Goal: Information Seeking & Learning: Learn about a topic

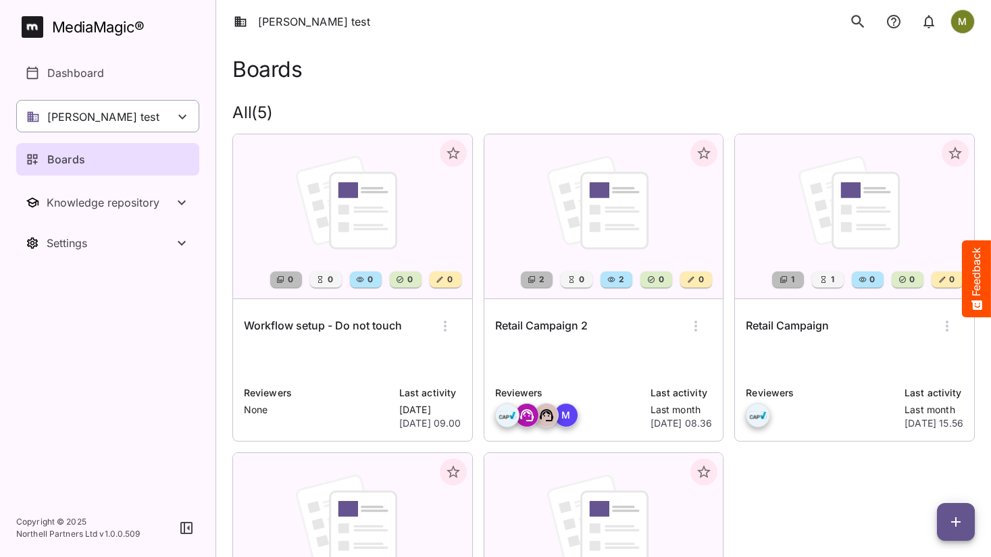
click at [105, 119] on div "[PERSON_NAME] test" at bounding box center [107, 116] width 183 height 32
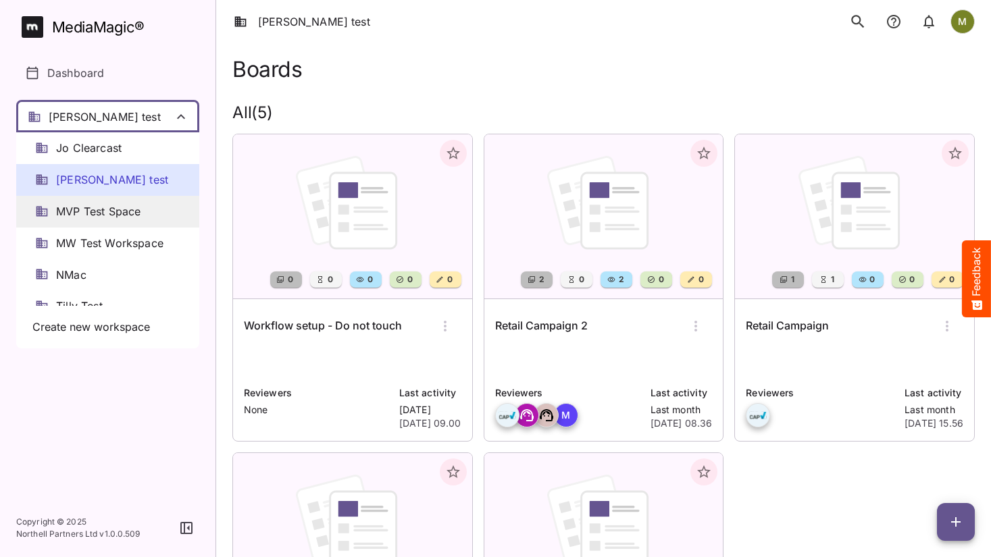
click at [101, 210] on span "MVP Test Space" at bounding box center [98, 212] width 84 height 16
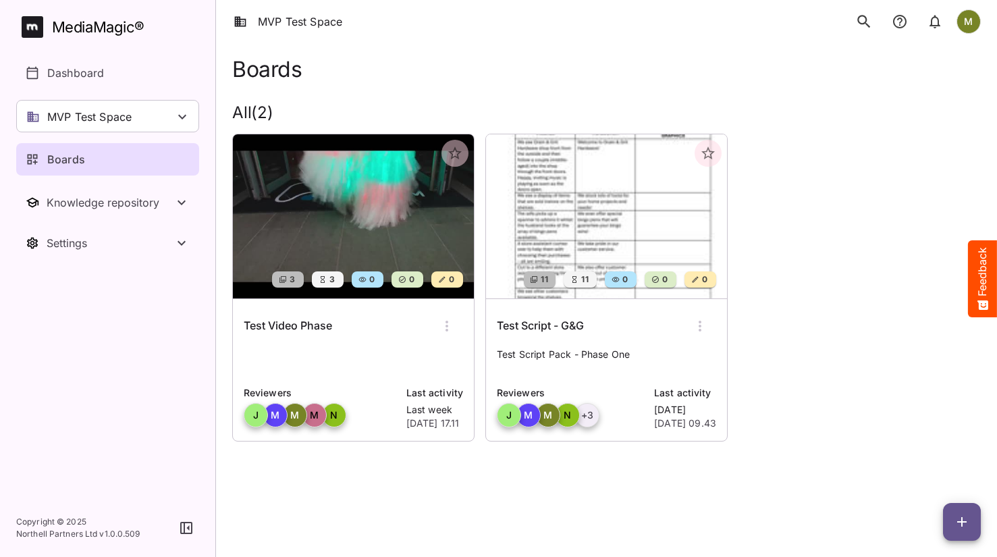
click at [108, 114] on p "MVP Test Space" at bounding box center [89, 117] width 84 height 16
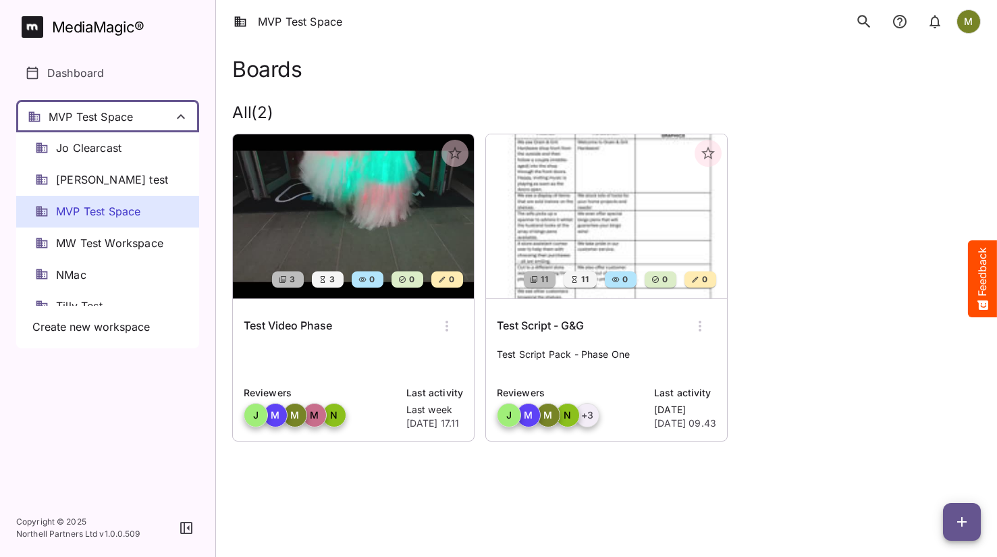
click at [109, 112] on div at bounding box center [498, 278] width 997 height 557
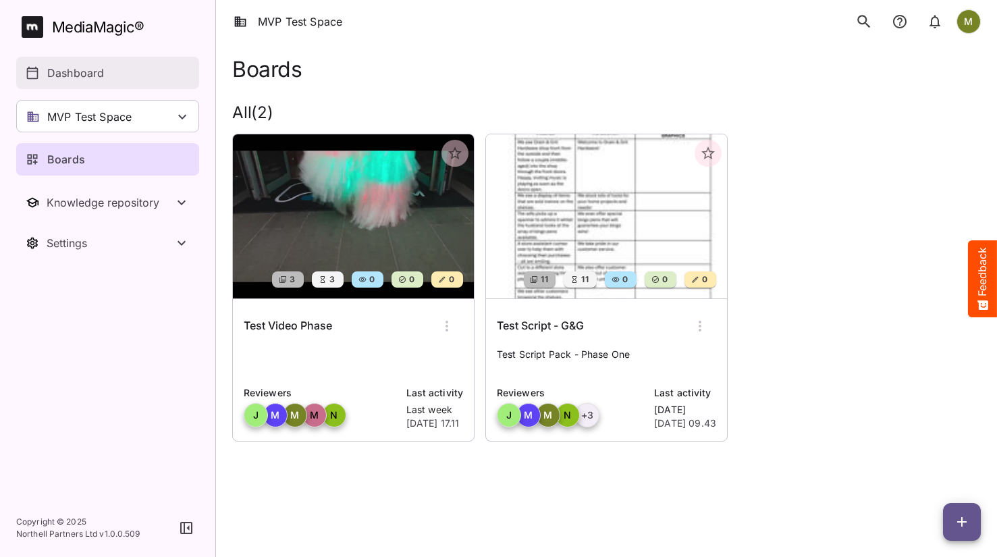
click at [59, 74] on p "Dashboard" at bounding box center [75, 73] width 57 height 16
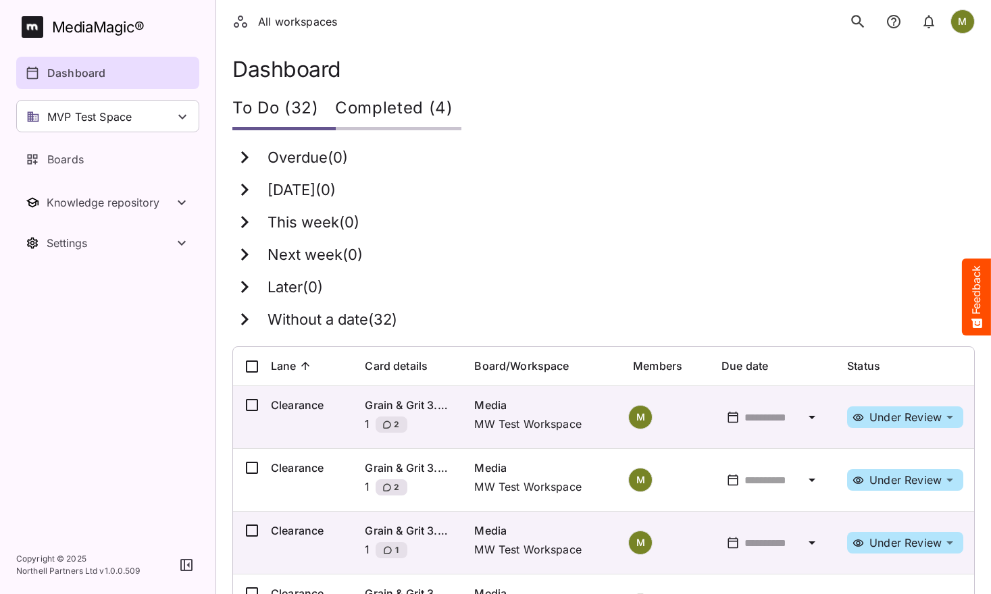
click at [250, 159] on icon at bounding box center [244, 157] width 24 height 24
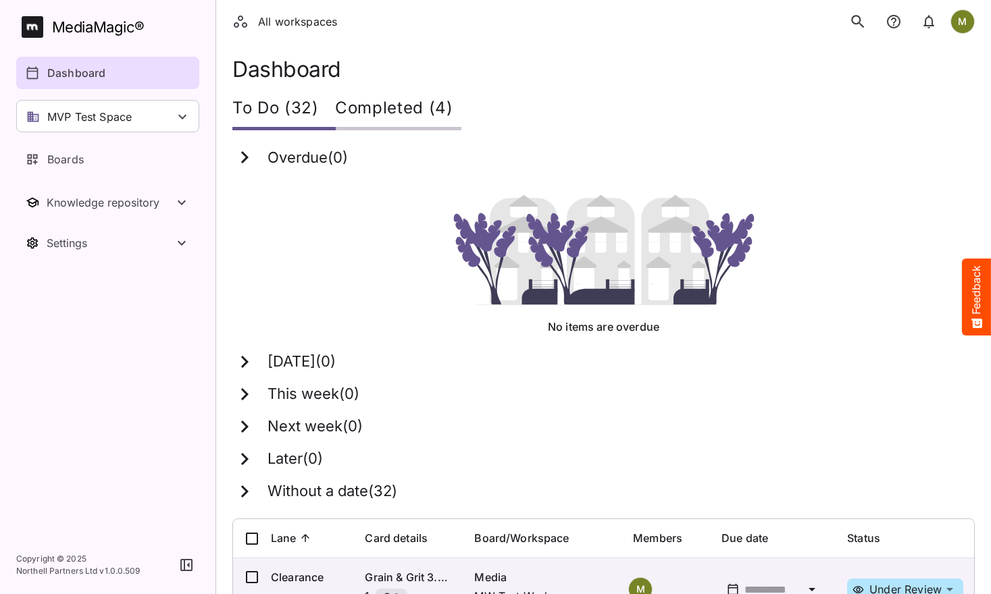
click at [244, 160] on icon at bounding box center [244, 157] width 7 height 12
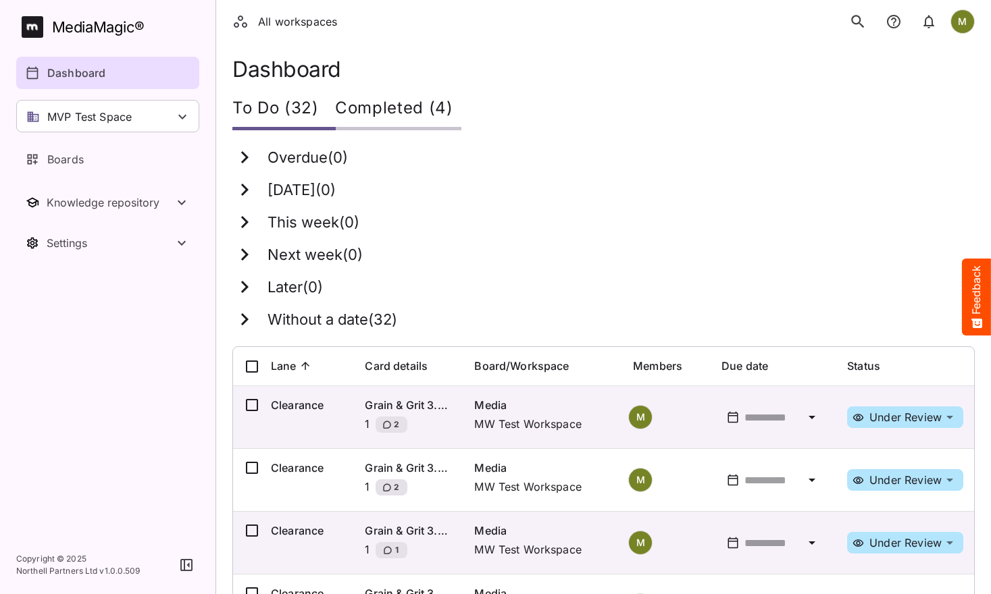
click at [241, 193] on icon at bounding box center [244, 190] width 24 height 24
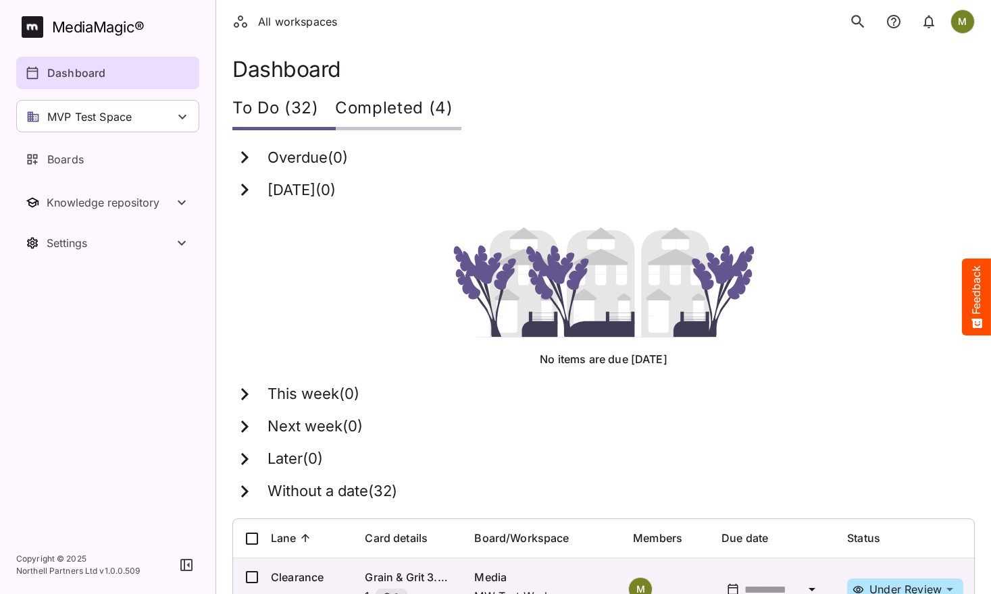
click at [244, 194] on icon at bounding box center [244, 190] width 7 height 12
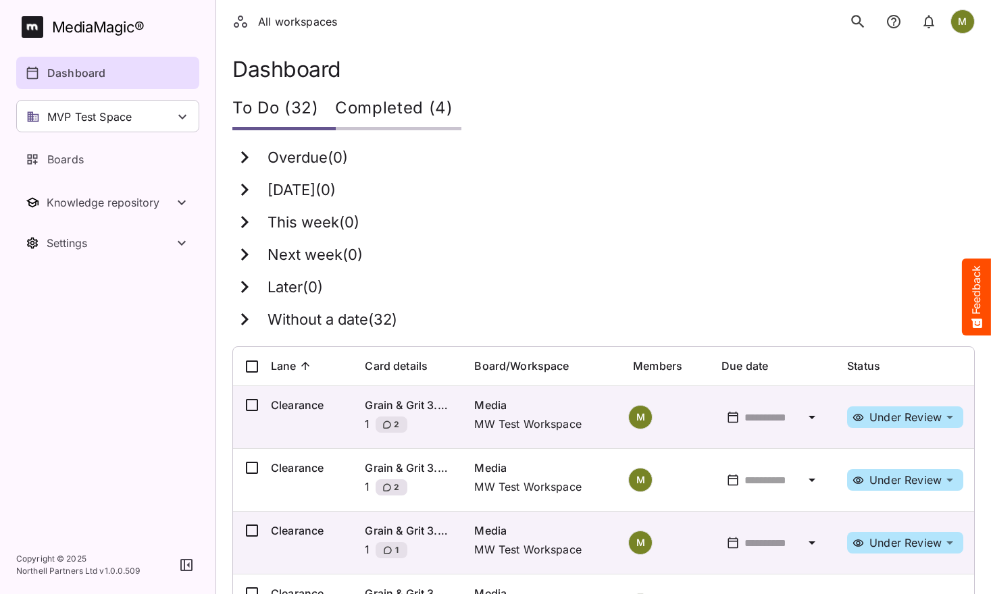
click at [244, 316] on icon at bounding box center [244, 319] width 7 height 12
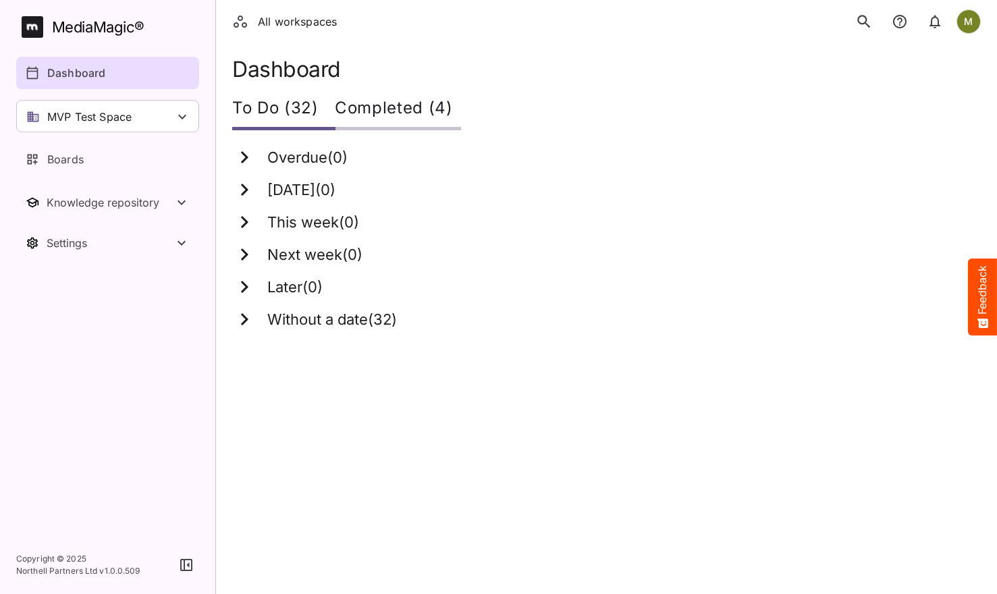
drag, startPoint x: 246, startPoint y: 319, endPoint x: 257, endPoint y: 317, distance: 11.6
click at [246, 319] on icon at bounding box center [244, 319] width 7 height 12
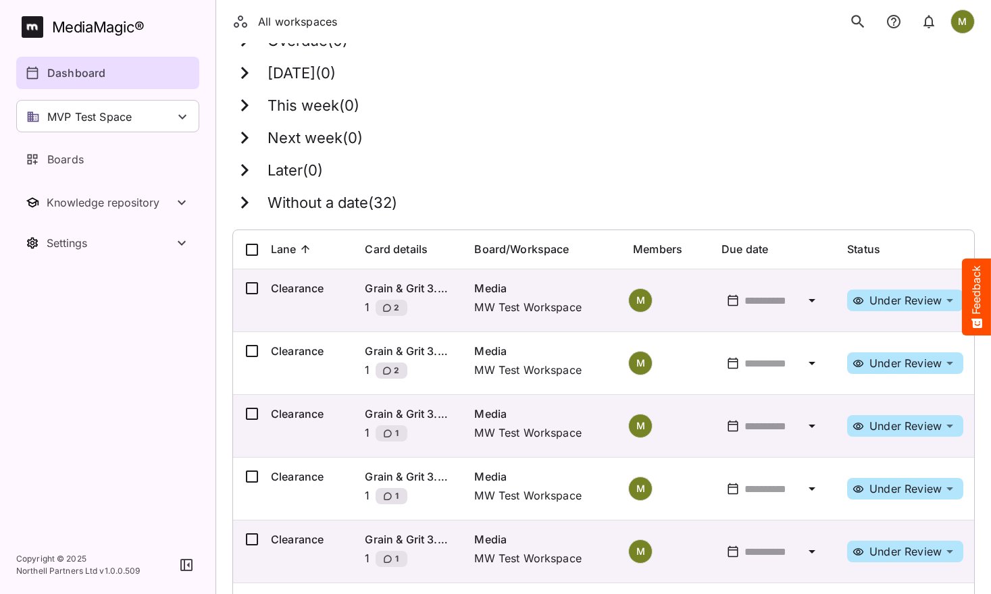
scroll to position [203, 0]
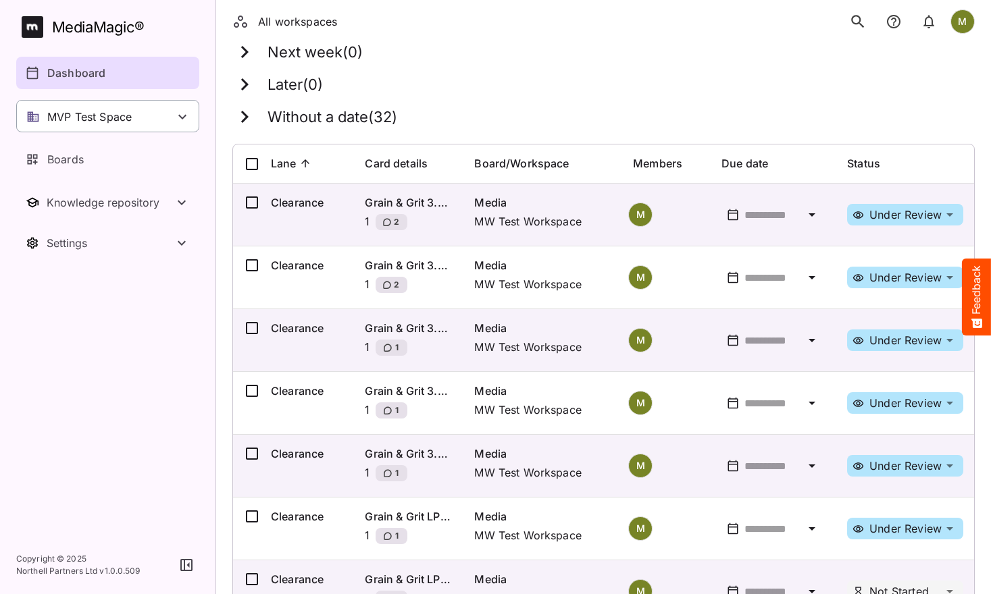
click at [180, 117] on icon at bounding box center [182, 117] width 8 height 5
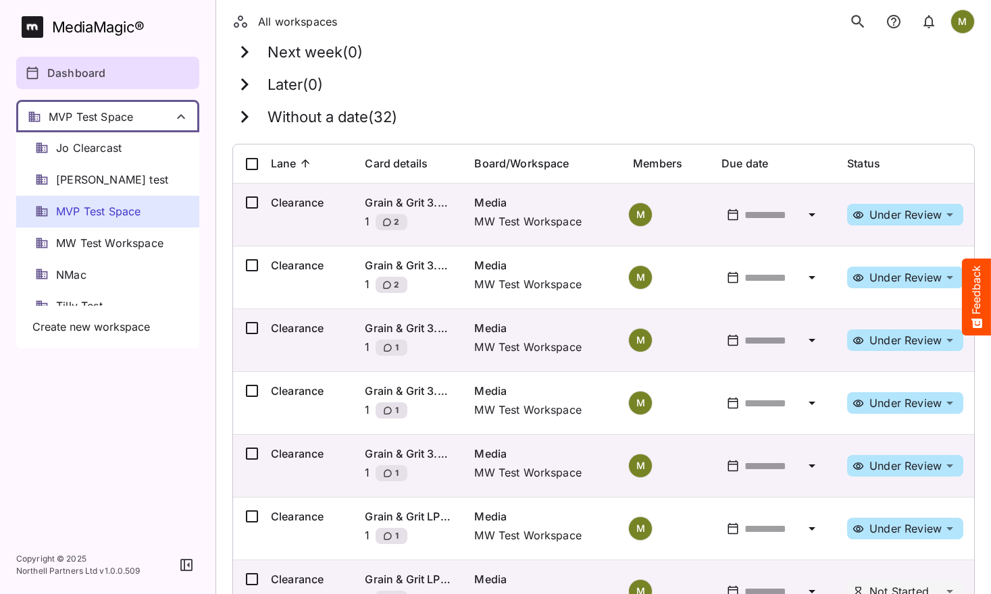
click at [184, 25] on div at bounding box center [495, 297] width 991 height 594
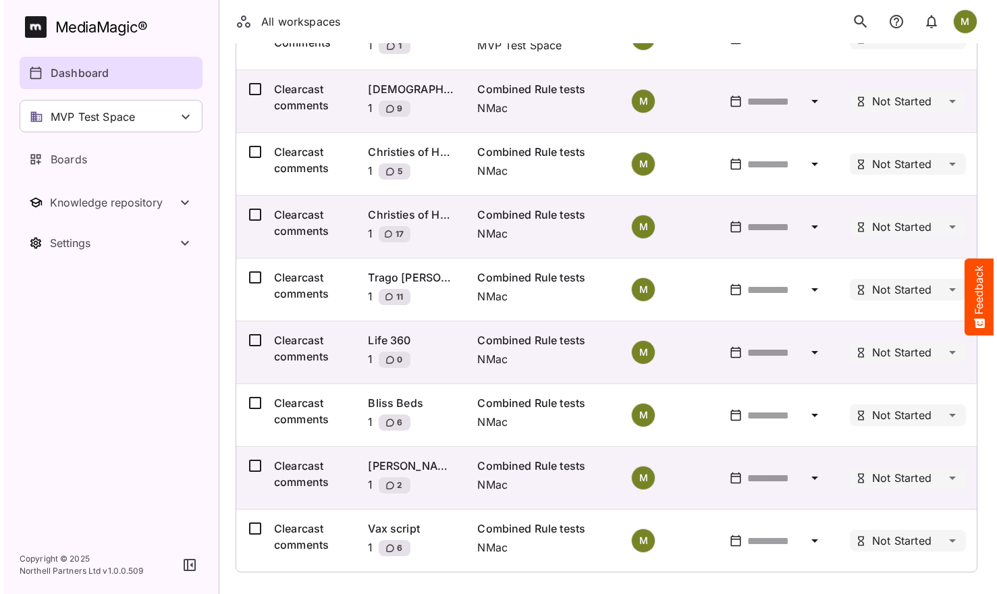
scroll to position [0, 0]
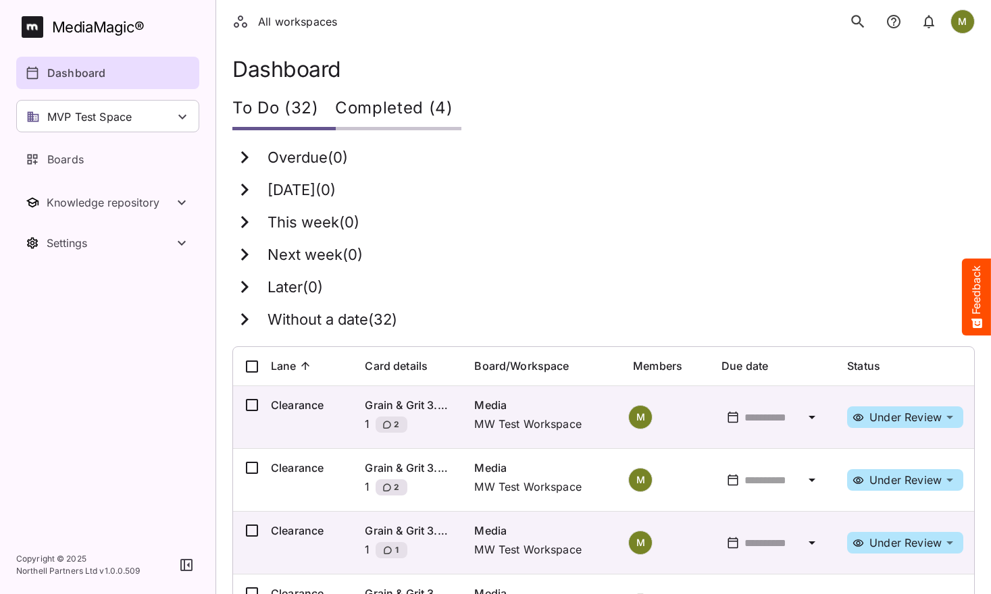
click at [89, 120] on p "MVP Test Space" at bounding box center [89, 117] width 84 height 16
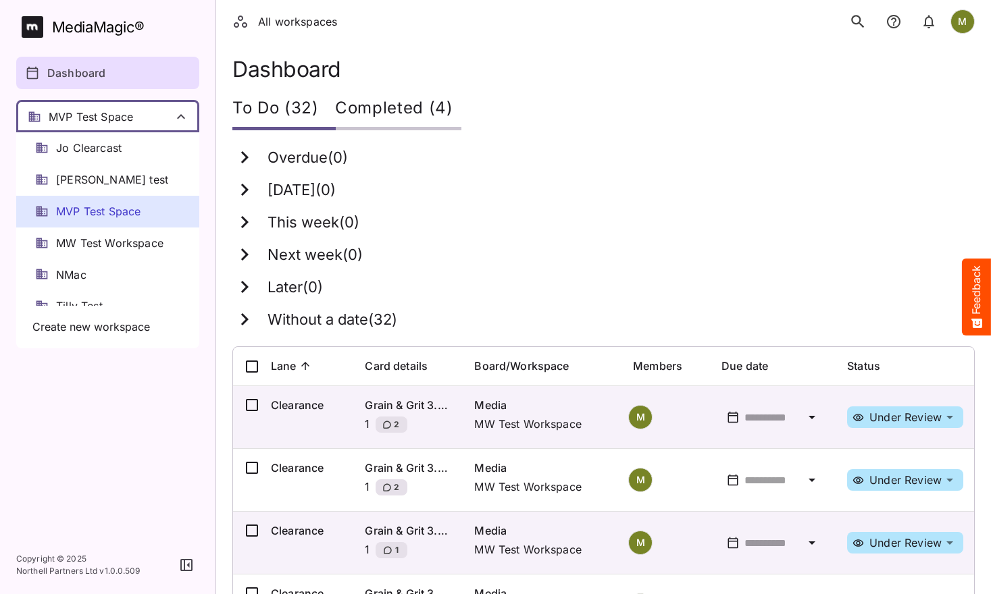
click at [97, 116] on div at bounding box center [495, 297] width 991 height 594
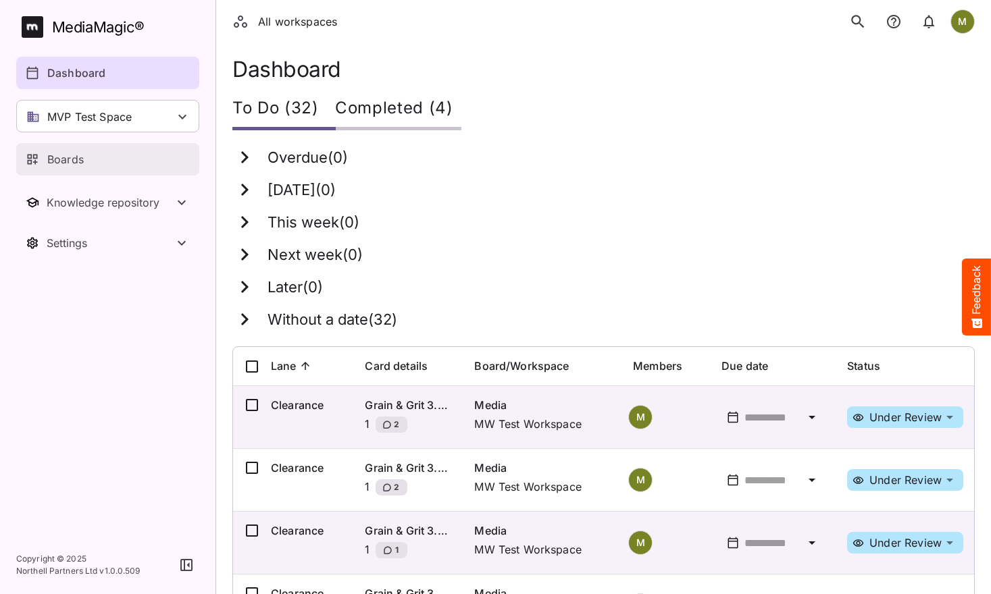
click at [63, 162] on p "Boards" at bounding box center [65, 159] width 36 height 16
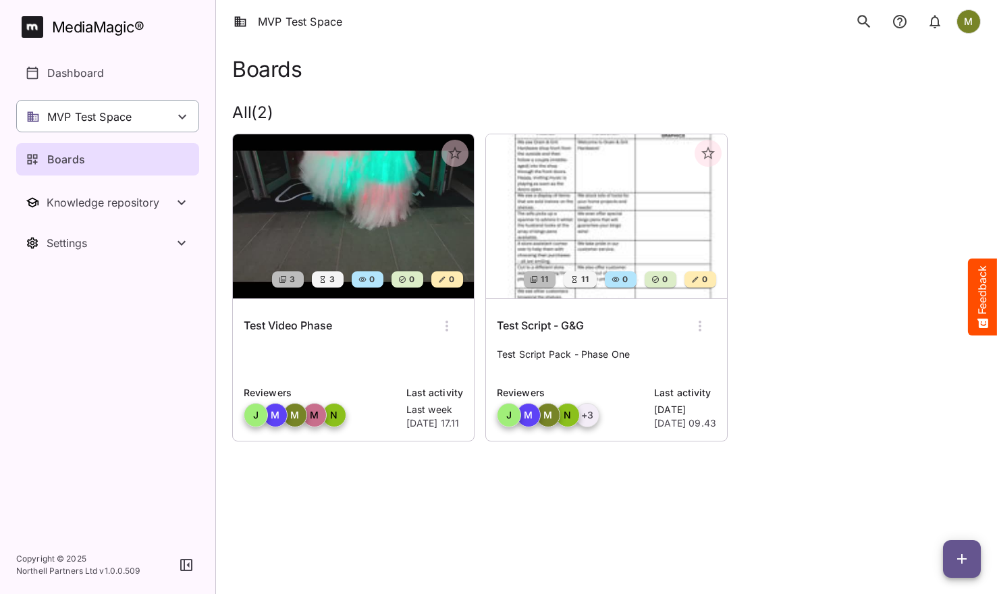
click at [68, 121] on p "MVP Test Space" at bounding box center [89, 117] width 84 height 16
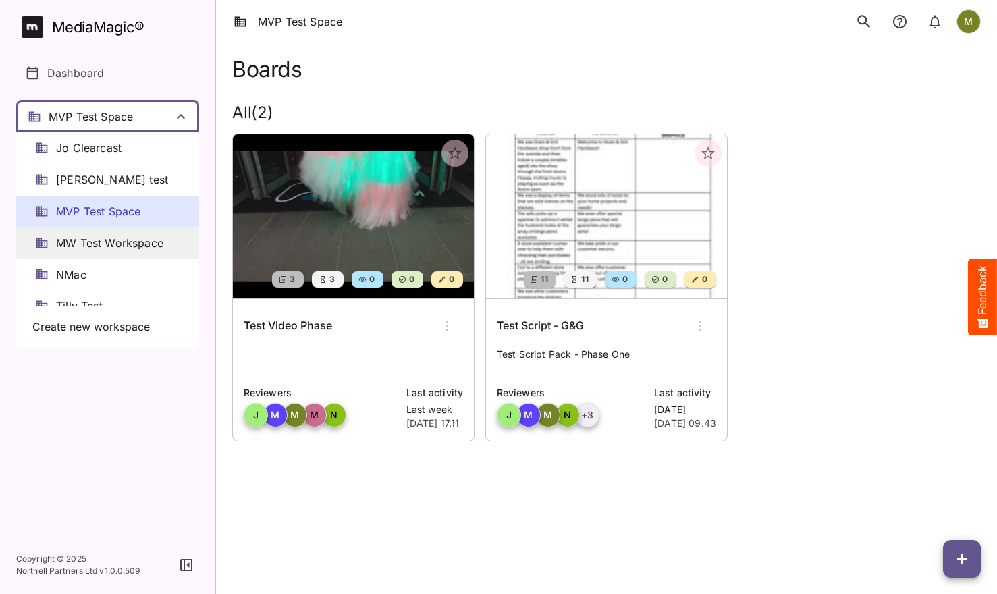
click at [59, 243] on span "MW Test Workspace" at bounding box center [109, 244] width 107 height 16
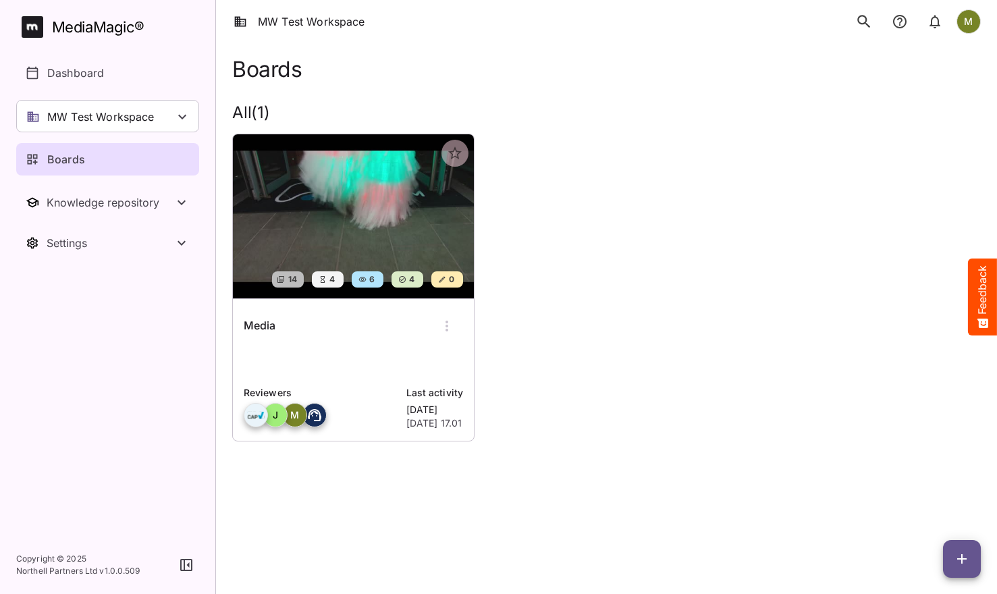
click at [319, 207] on img at bounding box center [353, 216] width 241 height 164
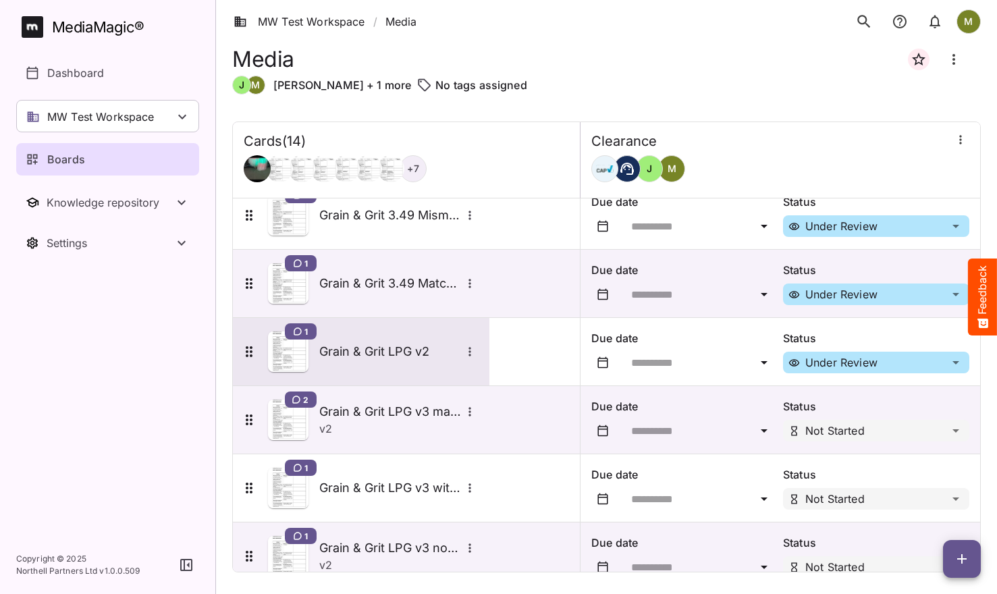
scroll to position [592, 0]
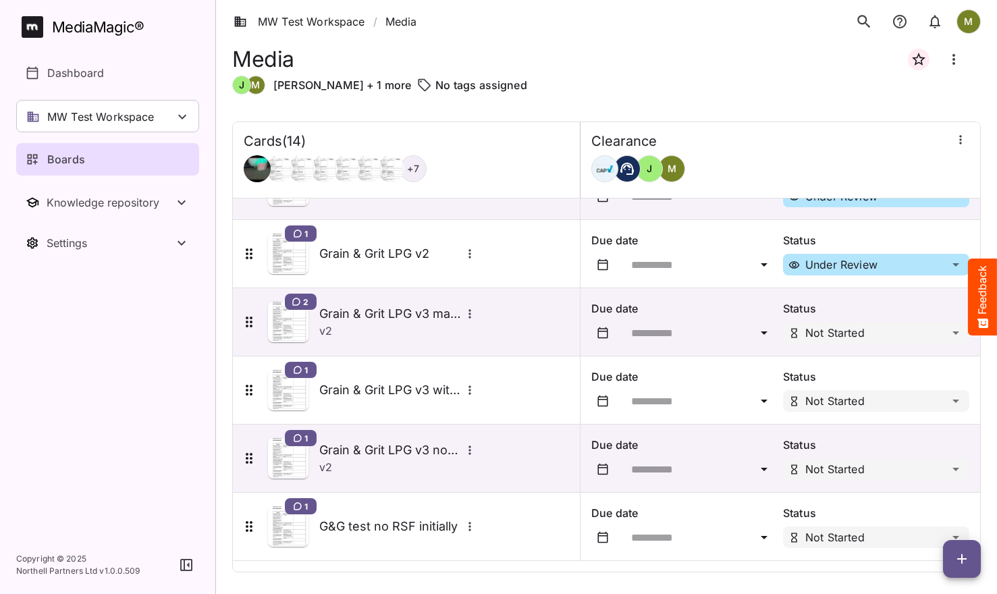
click at [956, 556] on icon "button" at bounding box center [962, 559] width 16 height 16
click at [962, 554] on div at bounding box center [498, 297] width 997 height 594
click at [954, 60] on icon "Board more options" at bounding box center [954, 59] width 3 height 11
click at [570, 69] on div at bounding box center [498, 297] width 997 height 594
click at [637, 147] on div "Clearance" at bounding box center [780, 141] width 378 height 17
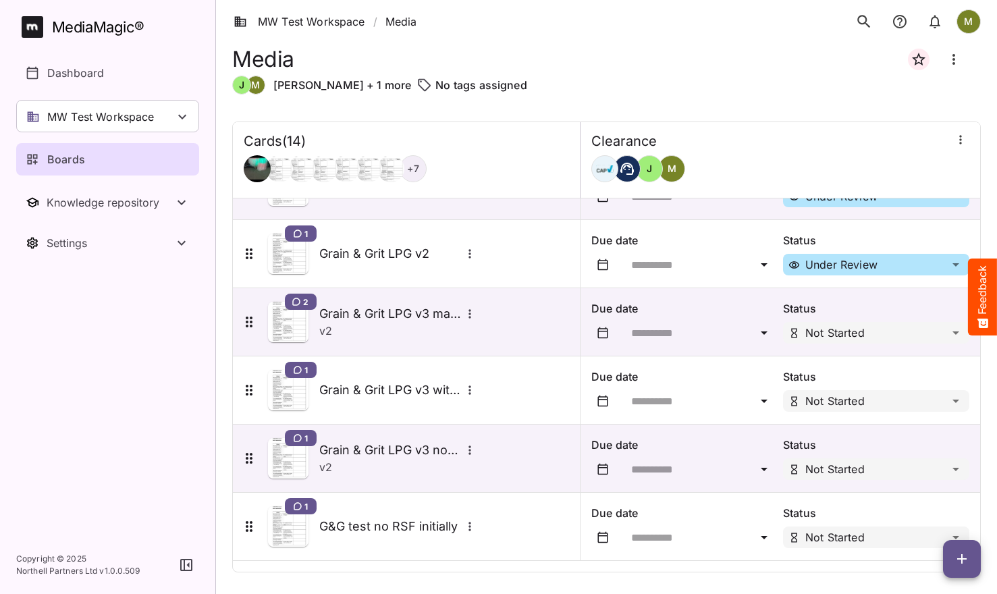
click at [956, 144] on icon "button" at bounding box center [961, 140] width 14 height 14
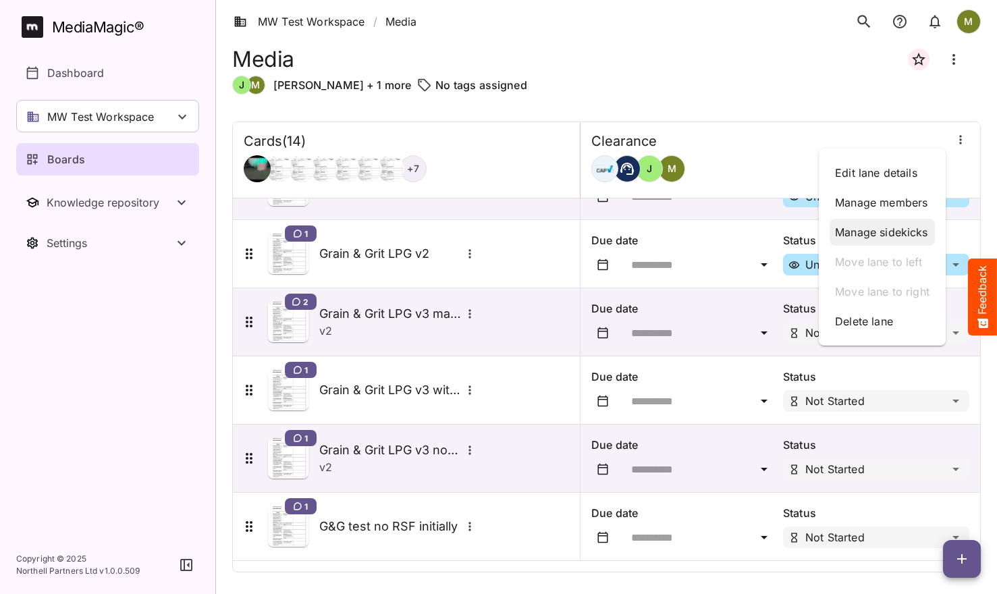
click at [880, 233] on p "Manage sidekicks" at bounding box center [882, 232] width 95 height 16
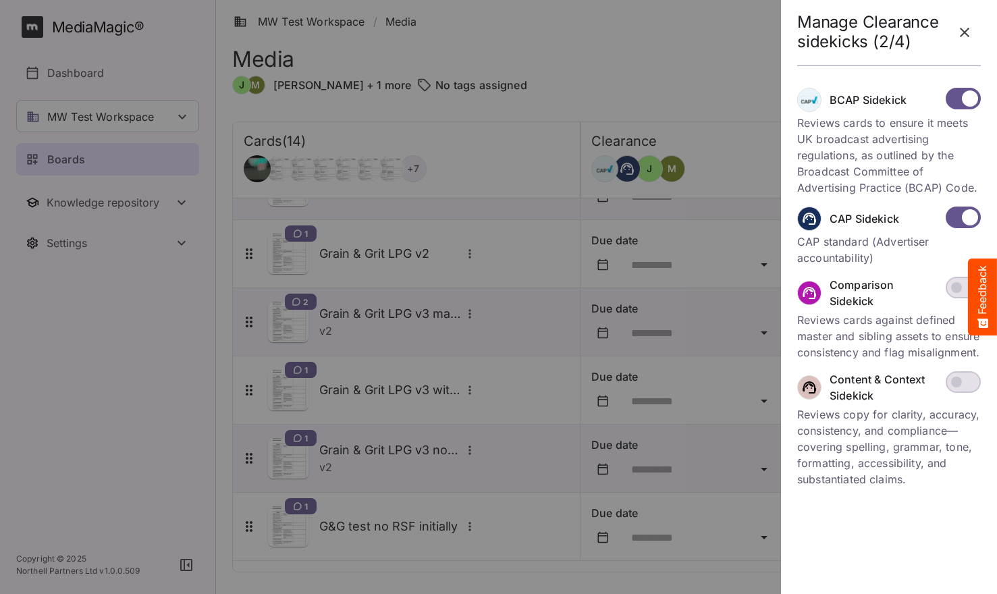
click at [961, 32] on icon "button" at bounding box center [965, 32] width 16 height 16
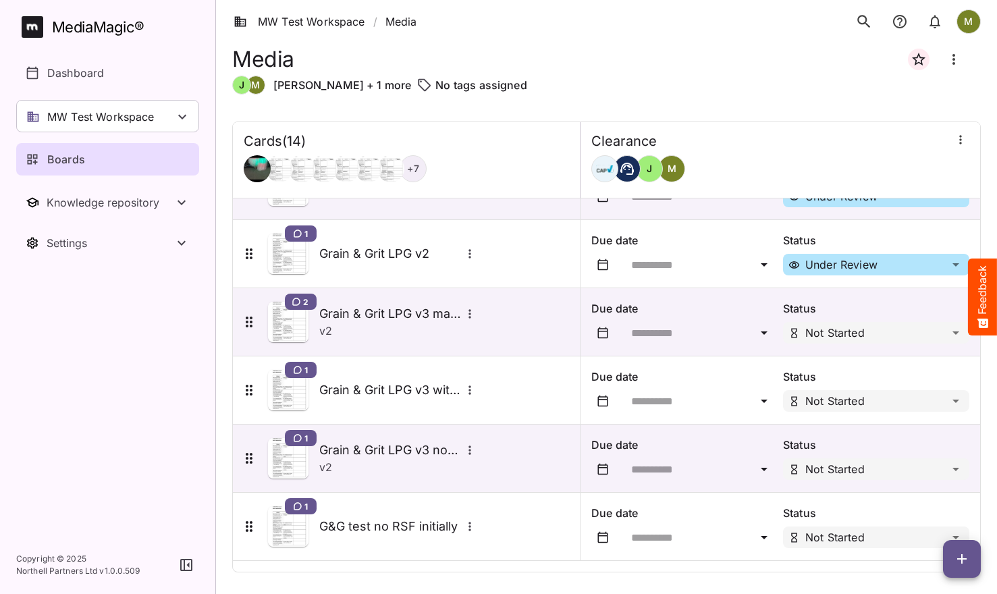
click at [959, 556] on icon "button" at bounding box center [961, 558] width 9 height 9
click at [901, 478] on p "Add new card" at bounding box center [928, 473] width 73 height 16
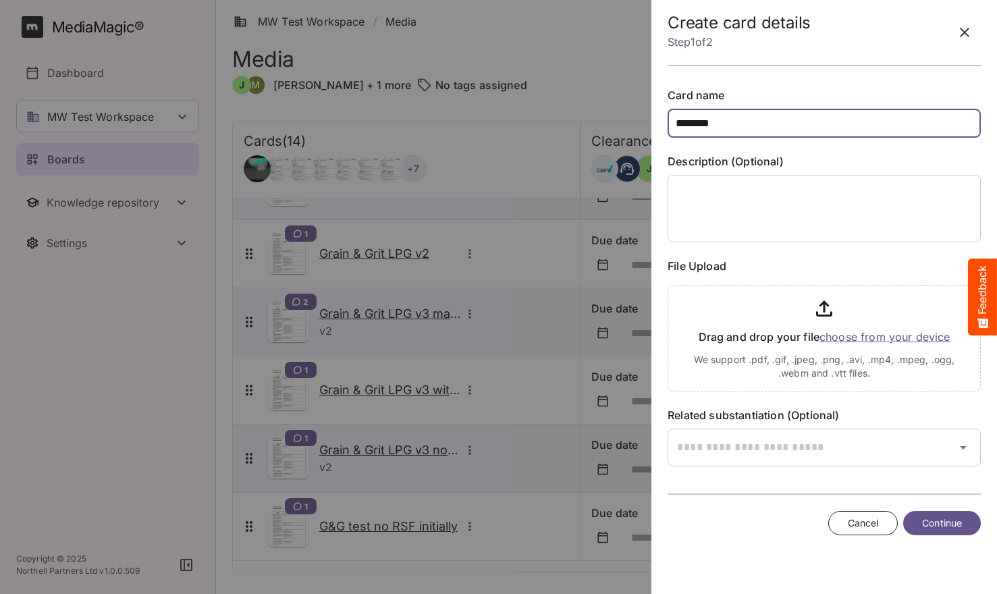
type input "********"
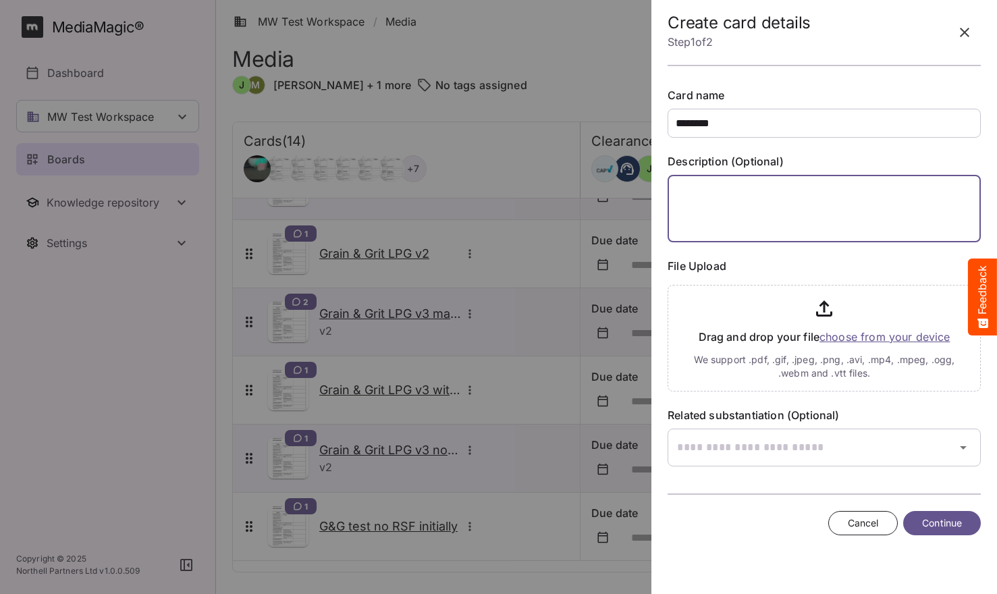
click at [723, 194] on textarea at bounding box center [824, 209] width 313 height 68
type textarea "*"
type textarea "**********"
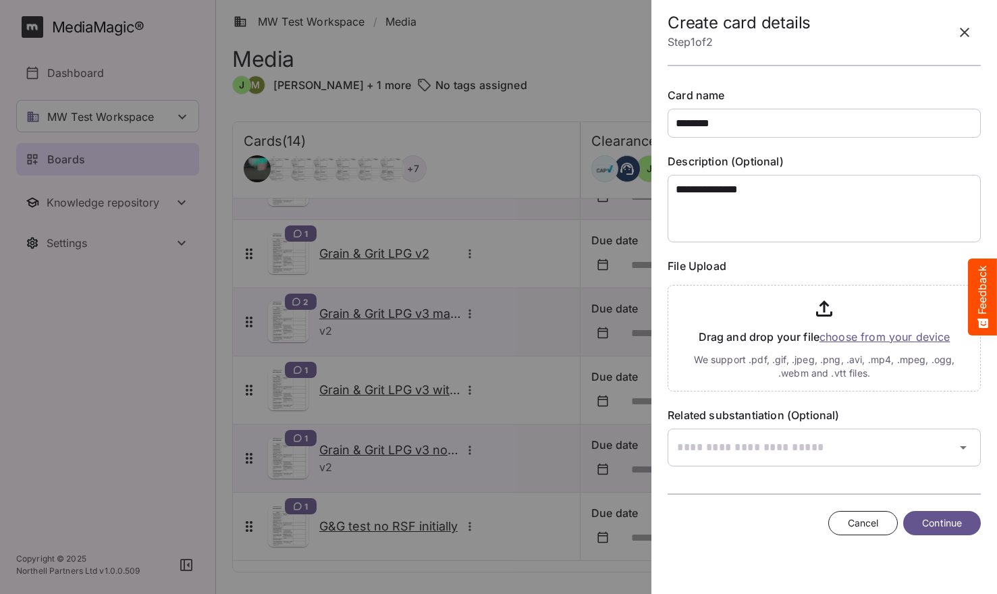
click at [841, 337] on input "file" at bounding box center [824, 336] width 313 height 112
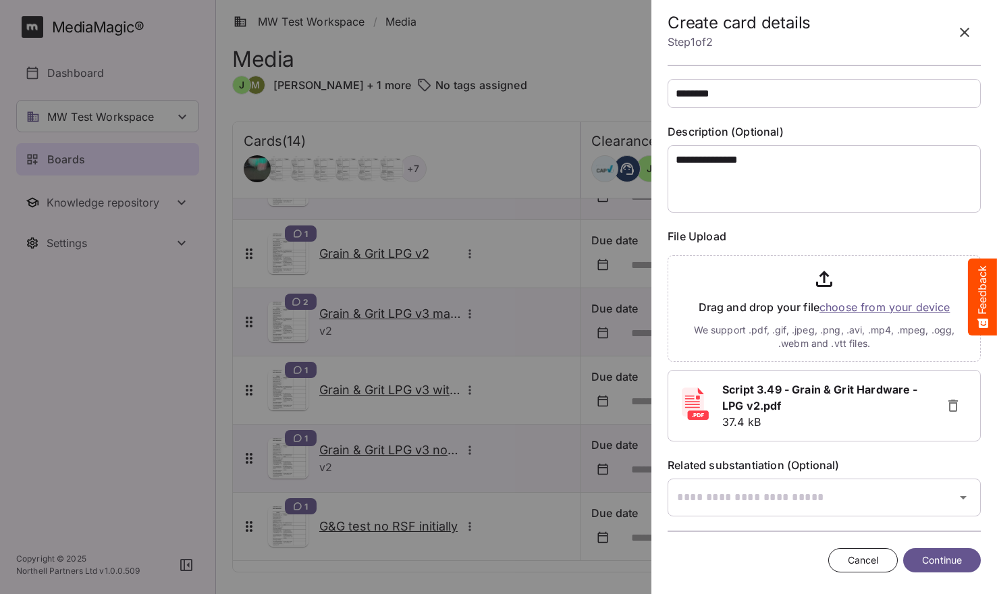
scroll to position [43, 0]
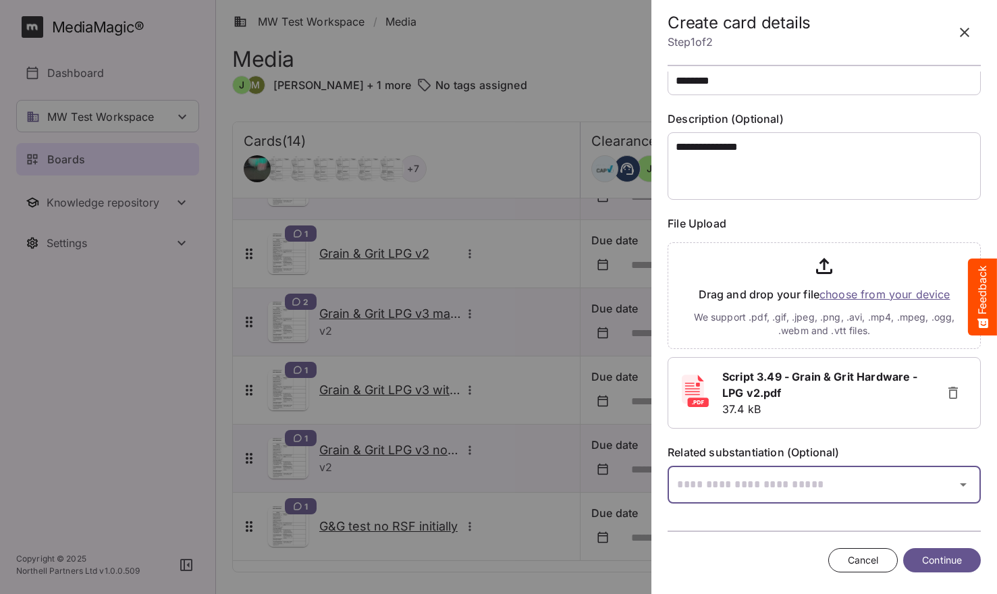
click at [755, 488] on input "text" at bounding box center [808, 485] width 280 height 38
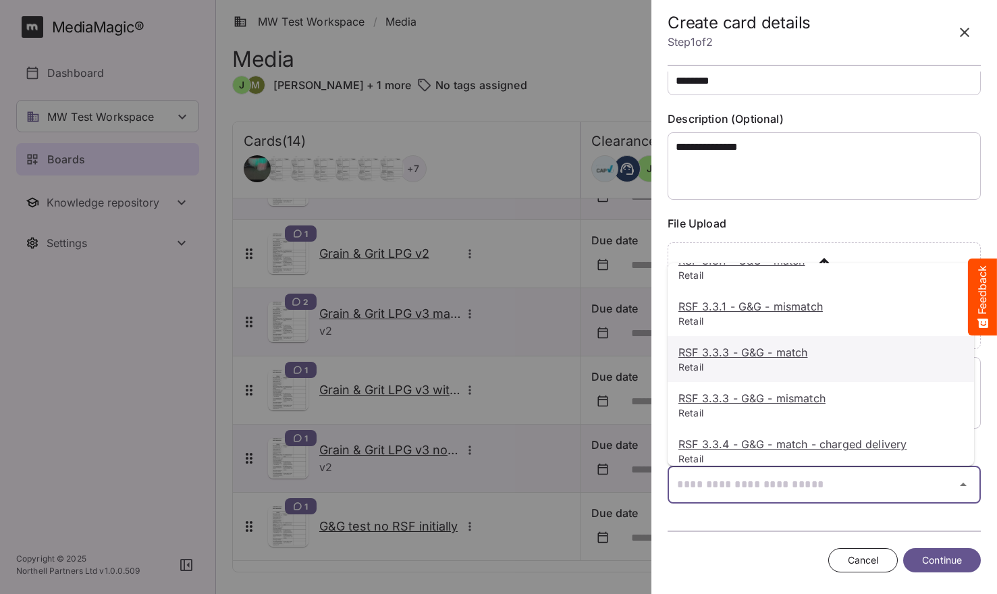
scroll to position [1080, 0]
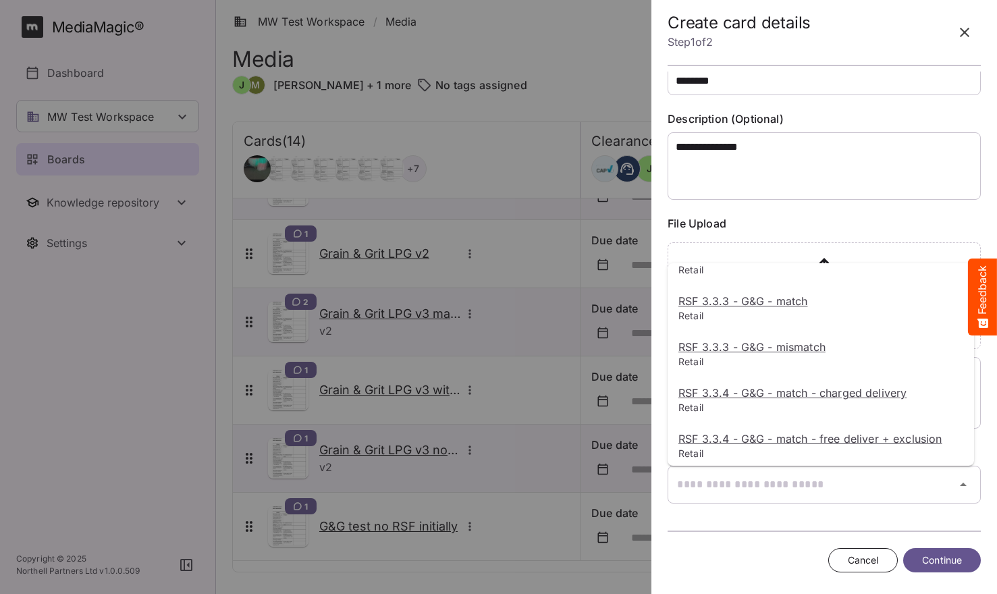
click at [695, 479] on div at bounding box center [498, 297] width 997 height 594
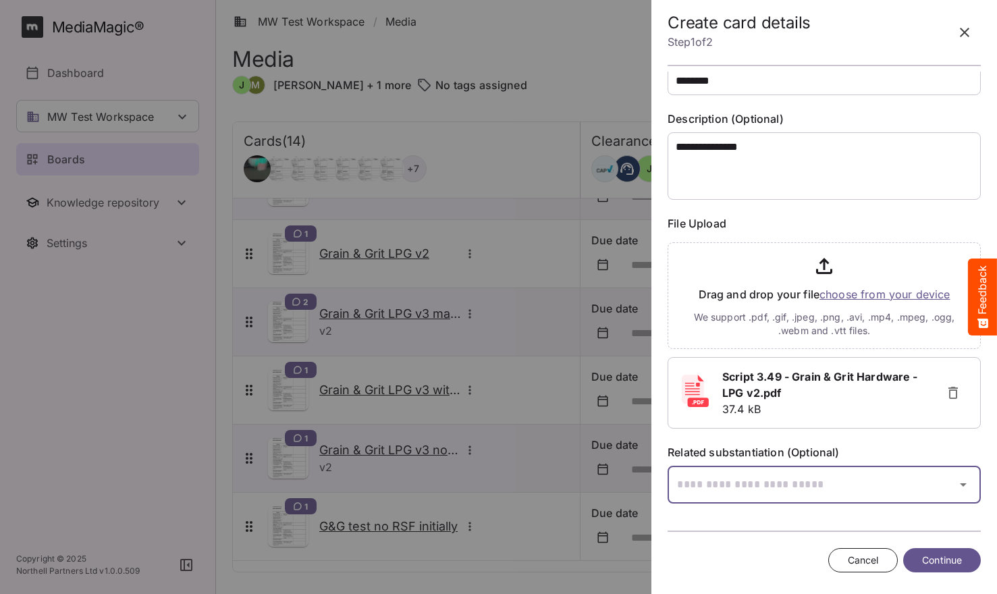
click at [734, 485] on input "text" at bounding box center [808, 485] width 280 height 38
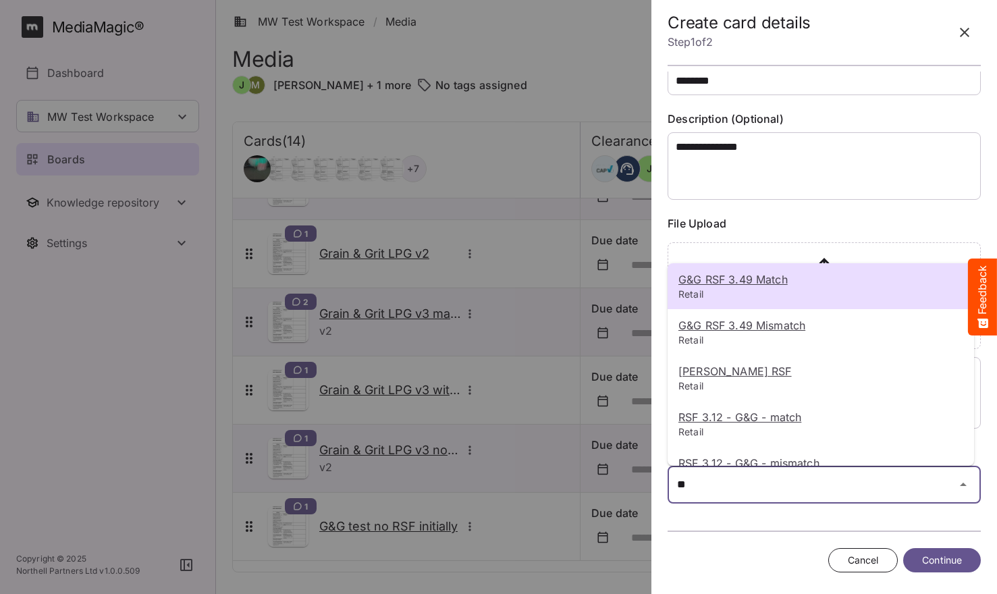
type input "**"
click at [751, 282] on u "G&G RSF 3.49 Match" at bounding box center [733, 280] width 109 height 14
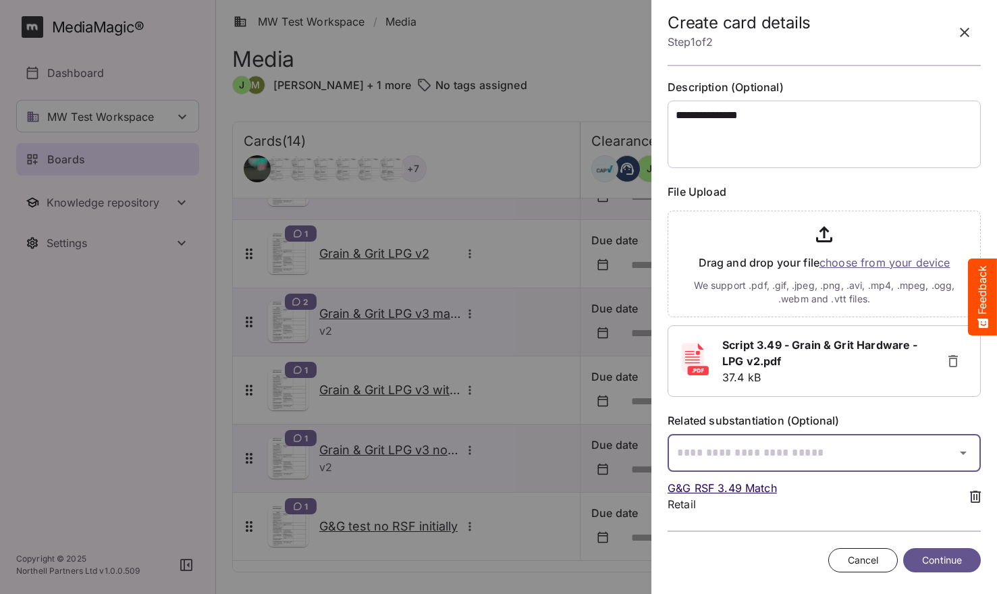
scroll to position [83, 0]
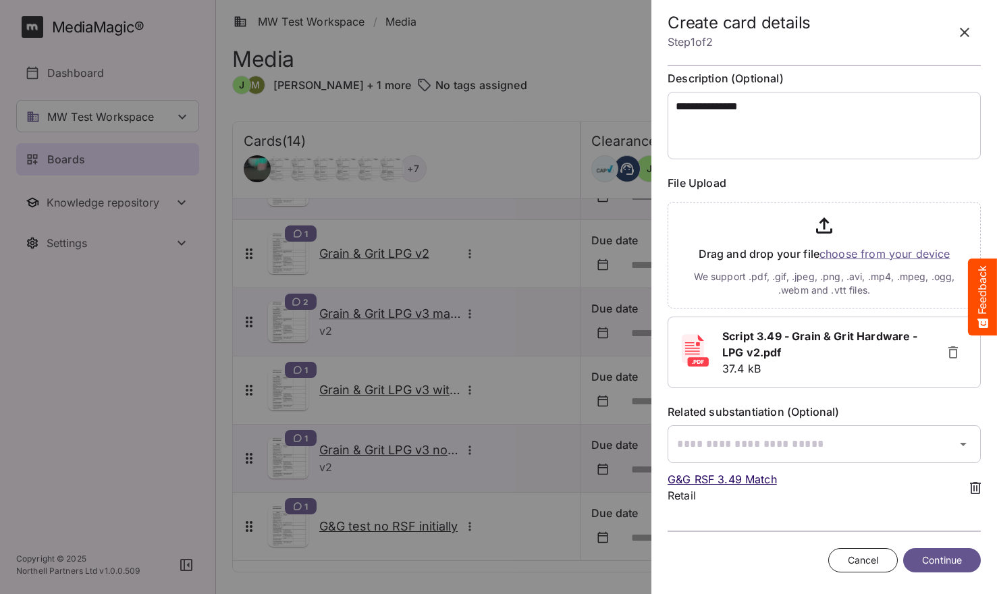
click at [939, 556] on span "Continue" at bounding box center [942, 560] width 40 height 17
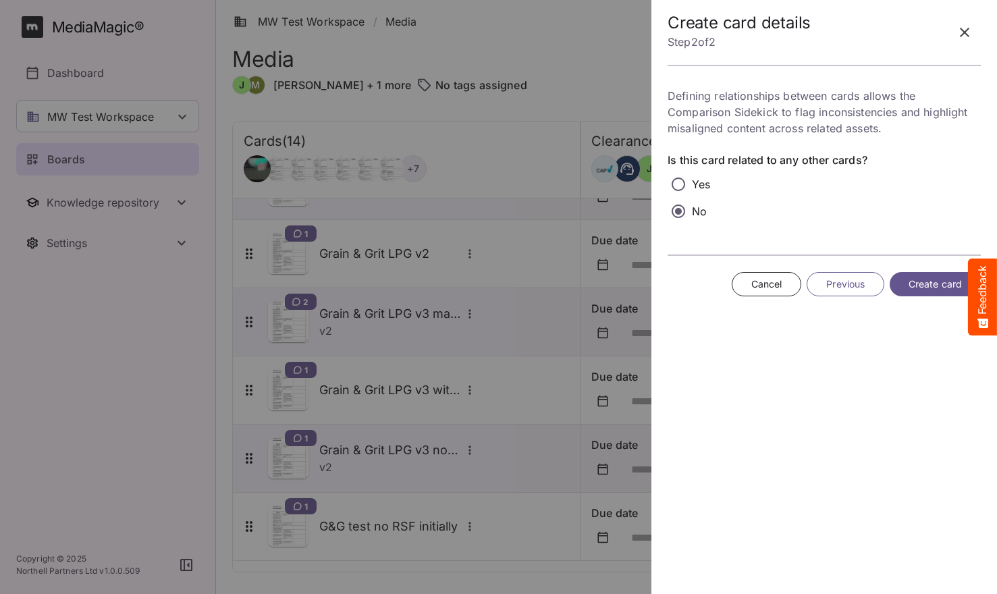
scroll to position [0, 0]
click at [921, 286] on span "Create card" at bounding box center [935, 284] width 53 height 17
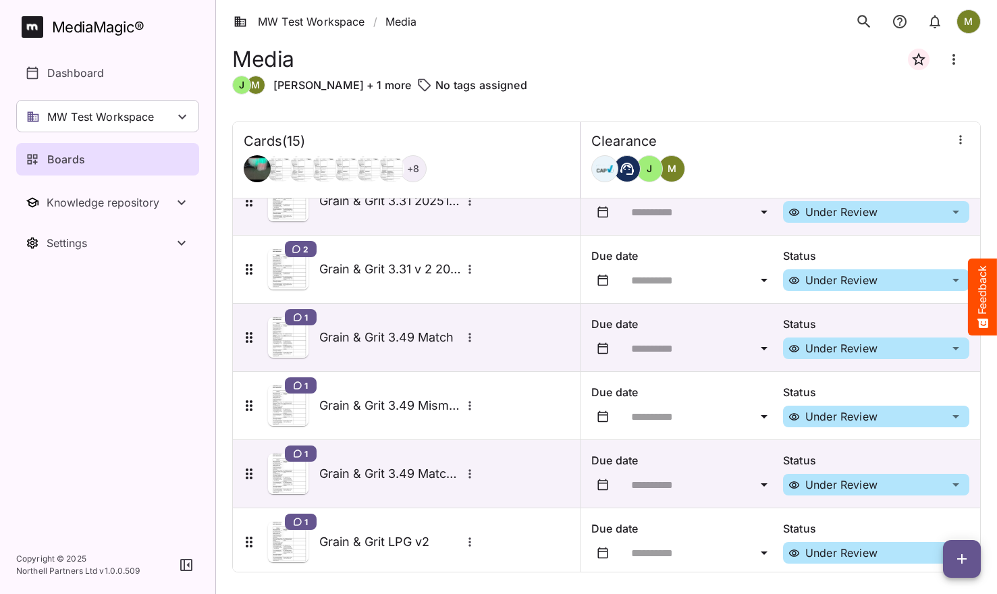
scroll to position [660, 0]
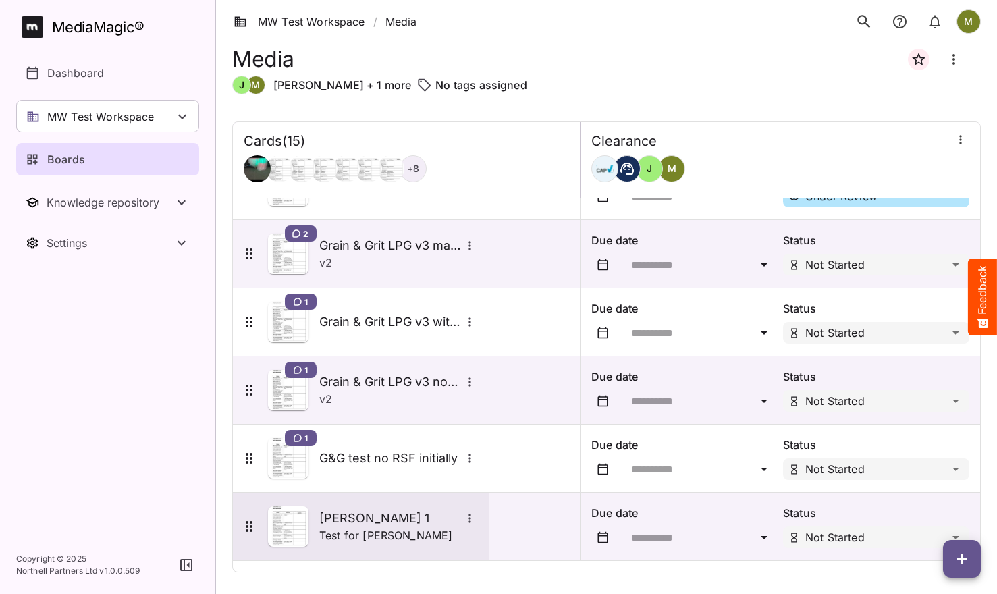
click at [280, 531] on img at bounding box center [288, 526] width 41 height 41
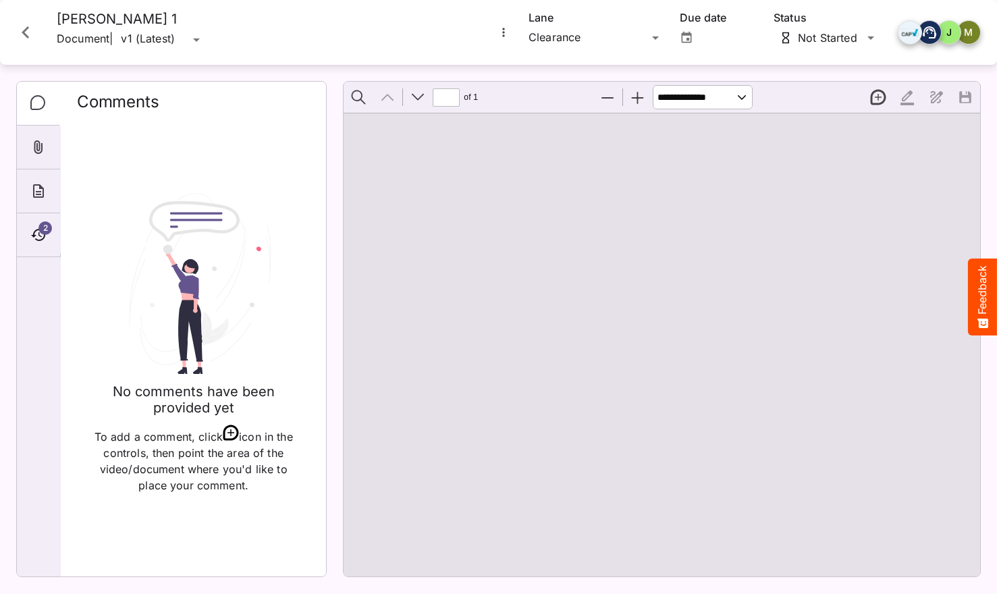
type input "*"
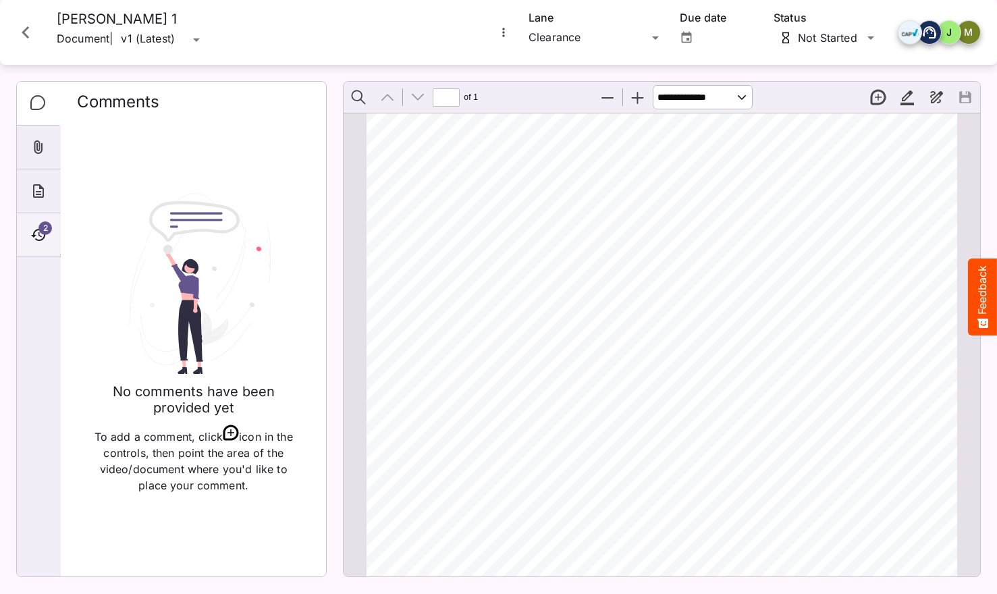
click at [42, 231] on span "2" at bounding box center [45, 228] width 14 height 14
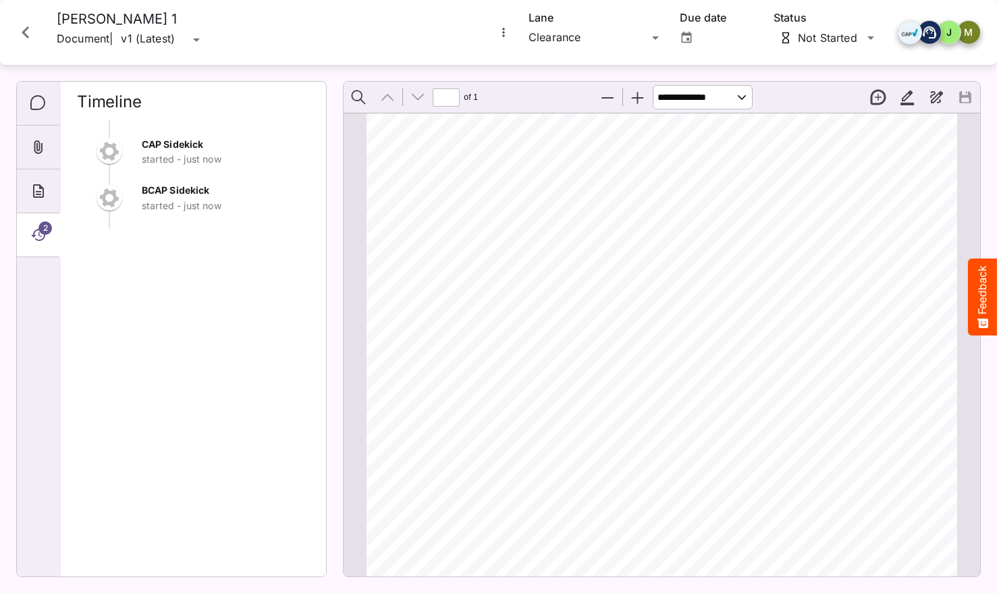
click at [24, 26] on icon "Close card" at bounding box center [26, 32] width 24 height 24
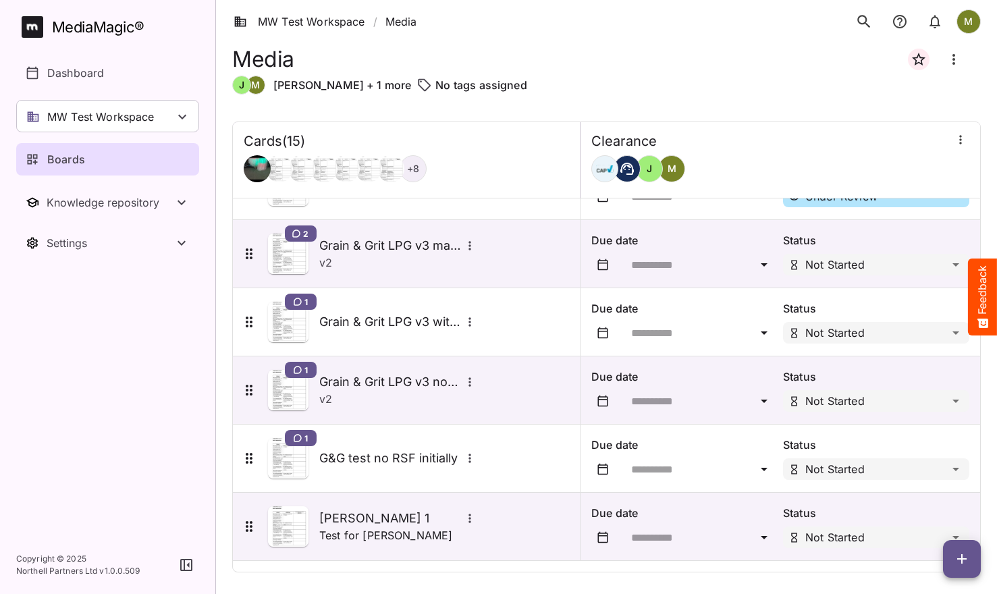
click at [295, 462] on img at bounding box center [288, 458] width 41 height 41
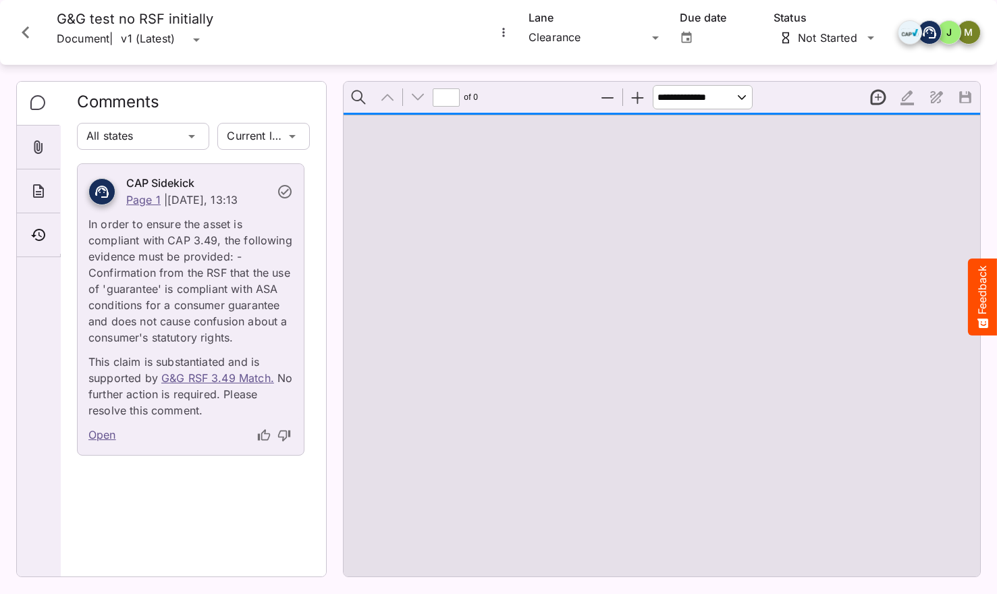
type input "*"
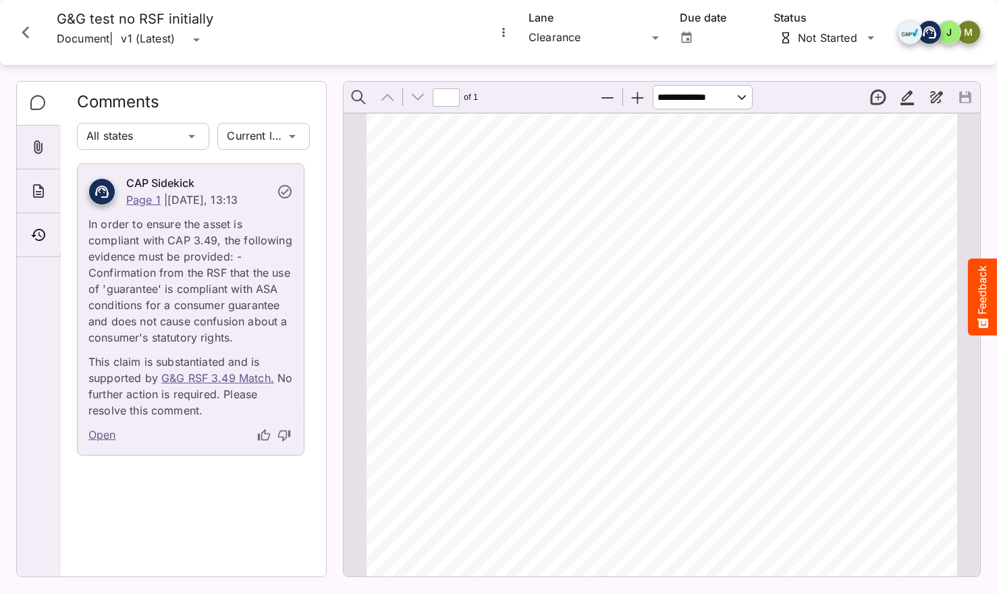
click at [98, 438] on link "Open" at bounding box center [102, 436] width 28 height 18
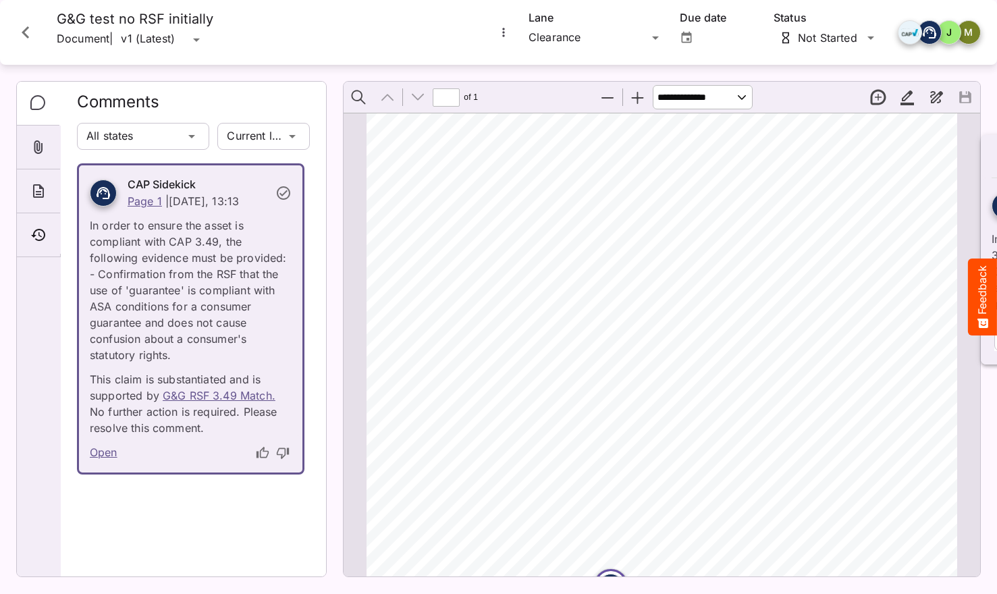
scroll to position [7, 0]
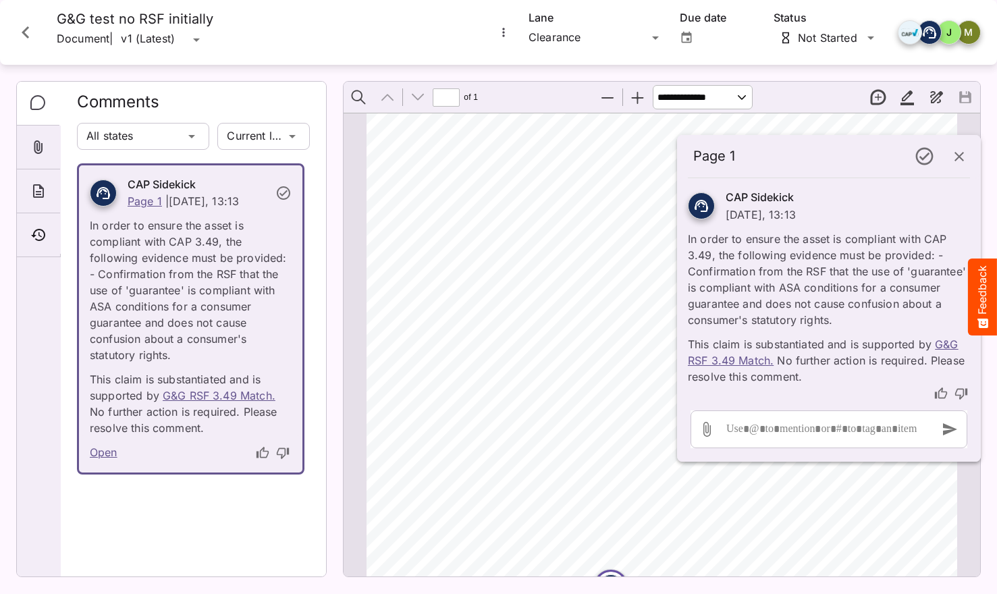
click at [22, 31] on icon "Close card" at bounding box center [26, 32] width 24 height 24
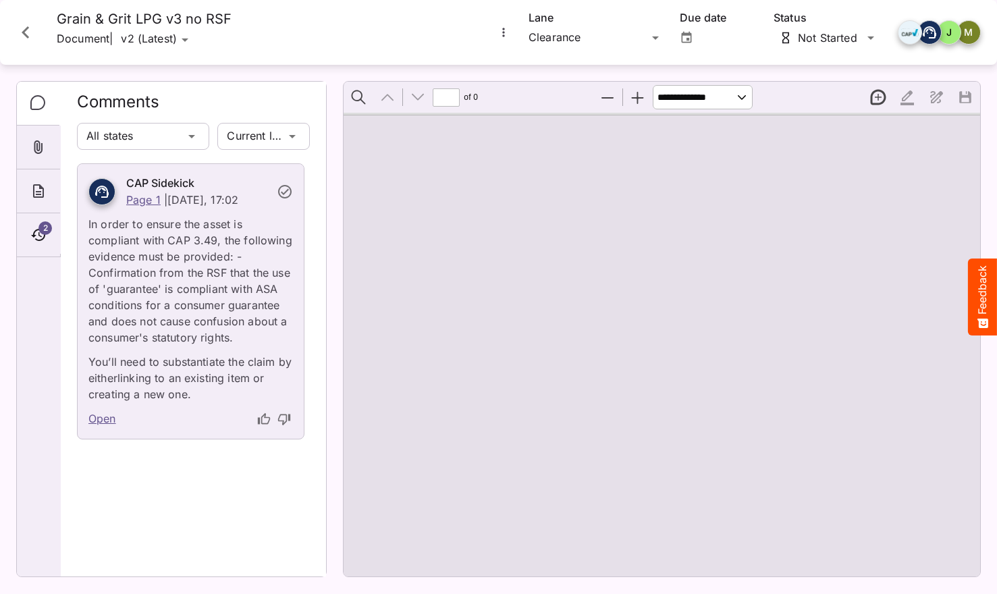
type input "*"
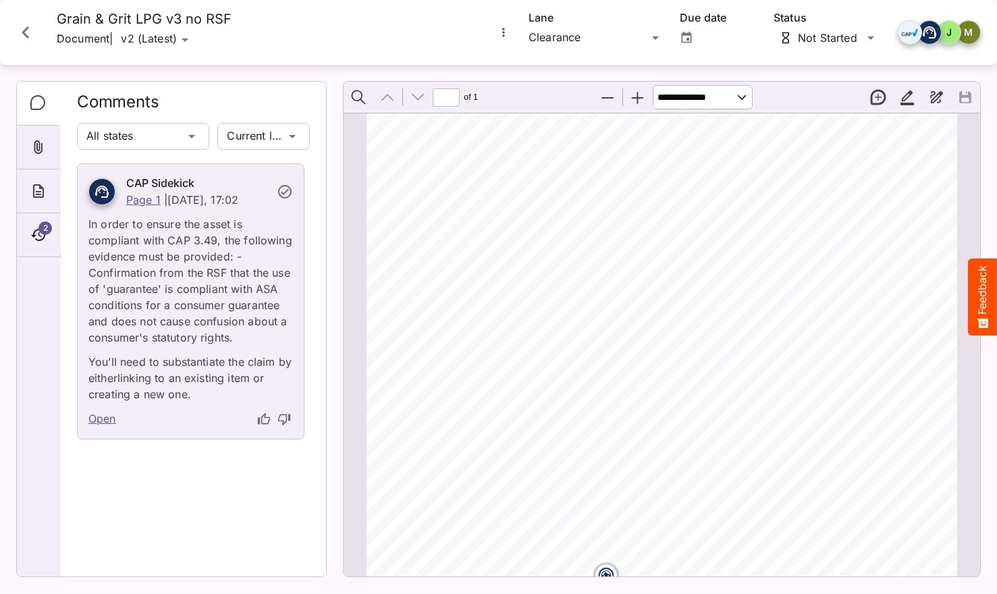
click at [30, 36] on icon "Close card" at bounding box center [26, 32] width 24 height 24
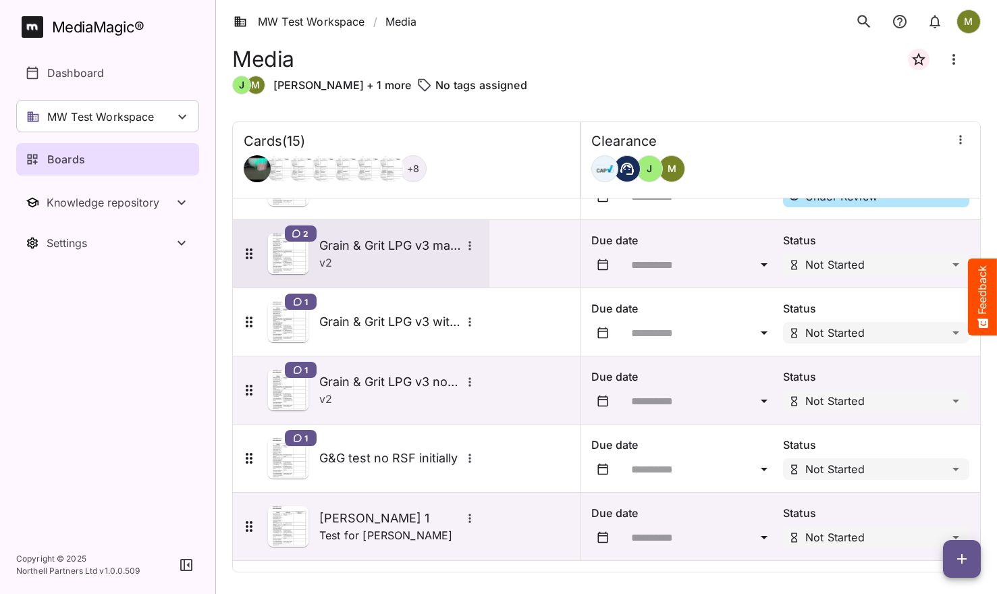
click at [329, 246] on h5 "Grain & Grit LPG v3 match" at bounding box center [390, 246] width 142 height 16
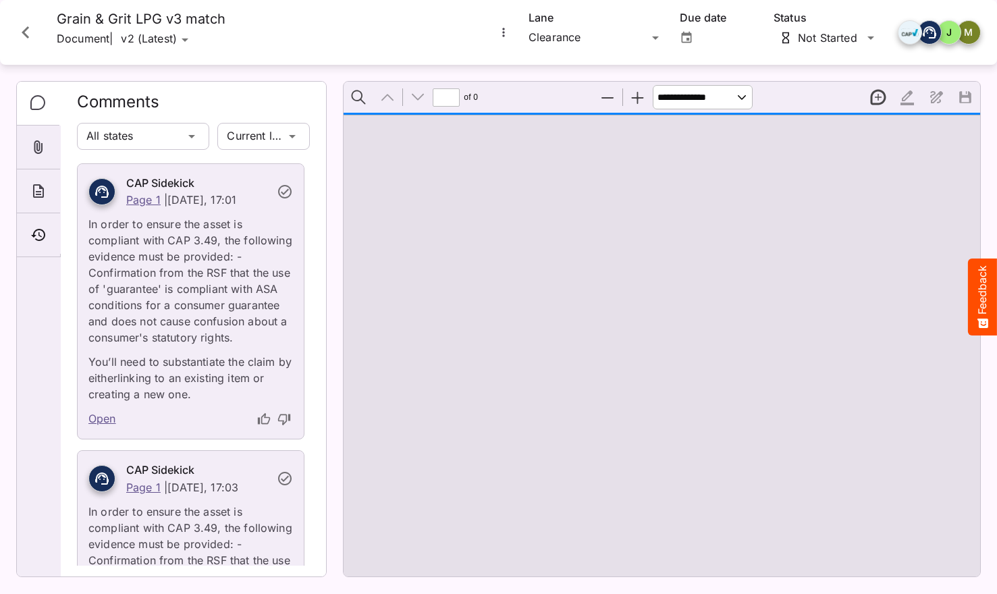
type input "*"
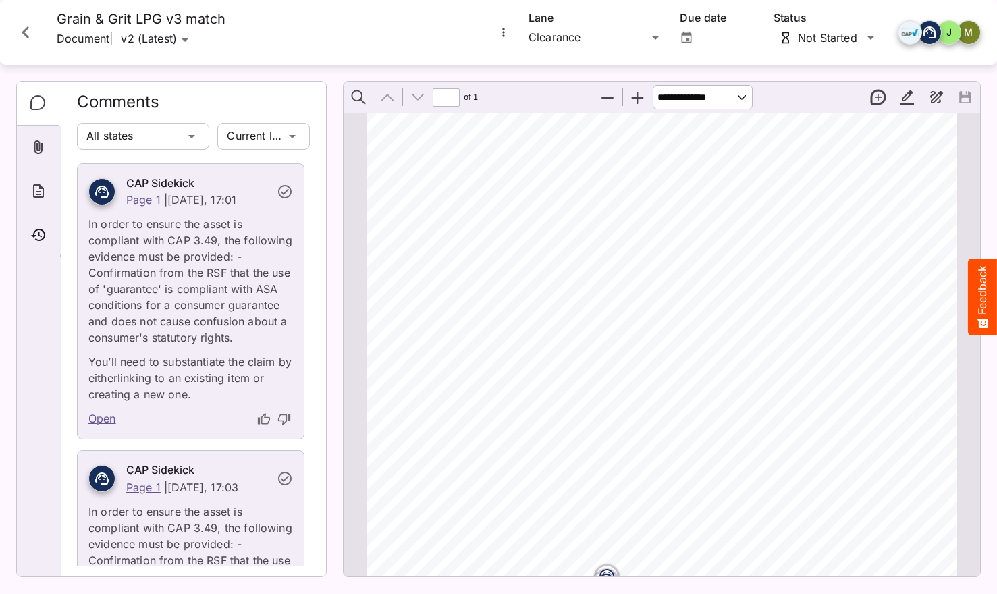
drag, startPoint x: 30, startPoint y: 30, endPoint x: 49, endPoint y: 59, distance: 35.2
click at [30, 30] on icon "Close card" at bounding box center [26, 32] width 24 height 24
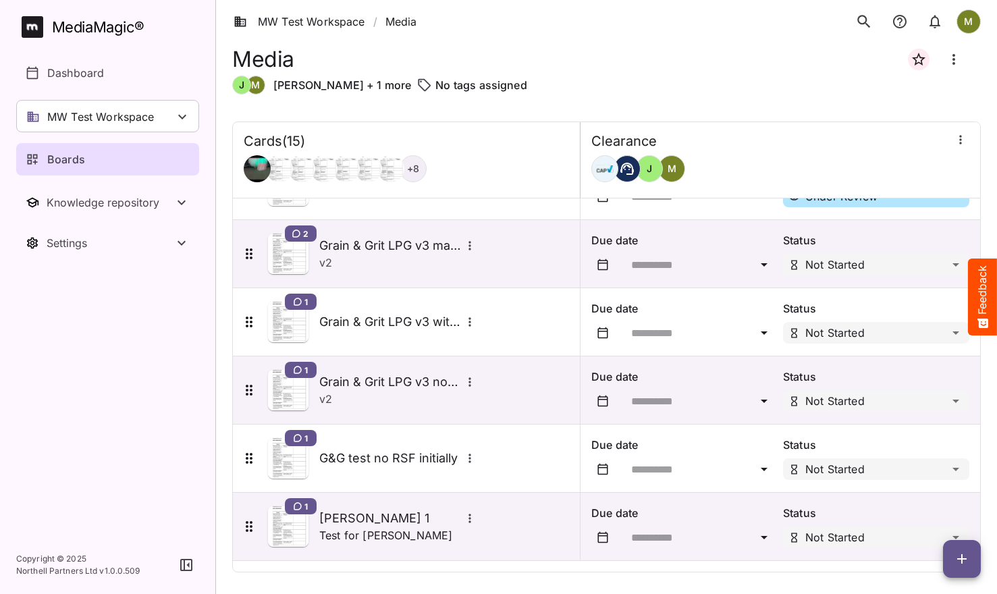
click at [333, 408] on div "1 Grain & Grit LPG v3 no RSF v 2" at bounding box center [360, 390] width 238 height 41
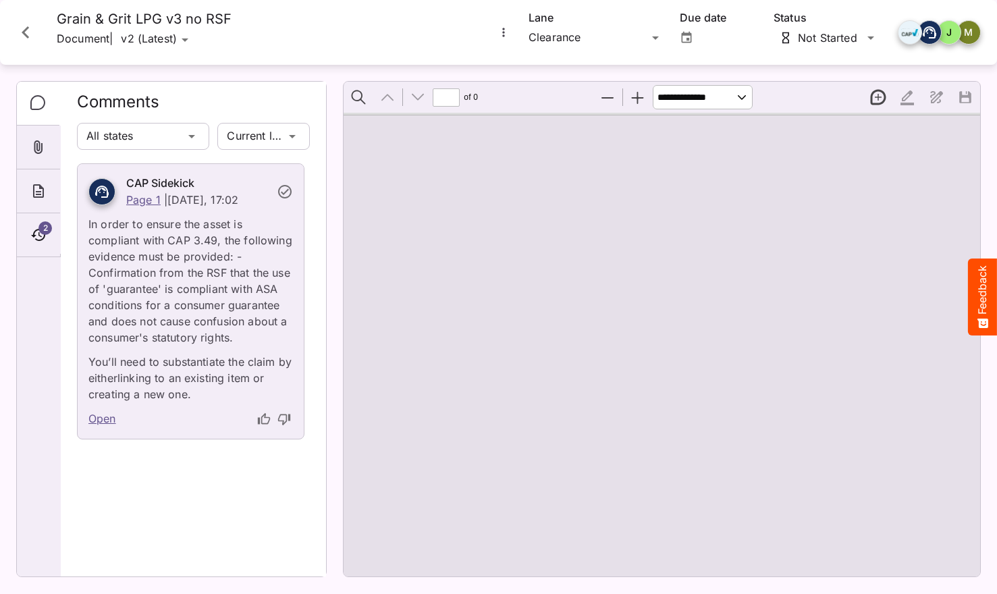
type input "*"
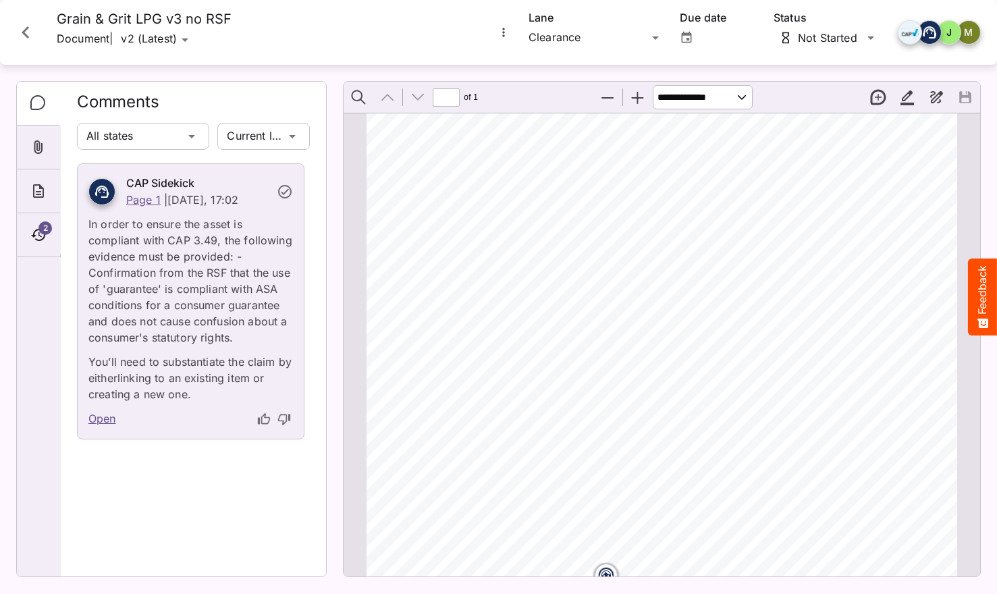
click at [23, 32] on icon "Close card" at bounding box center [25, 32] width 7 height 12
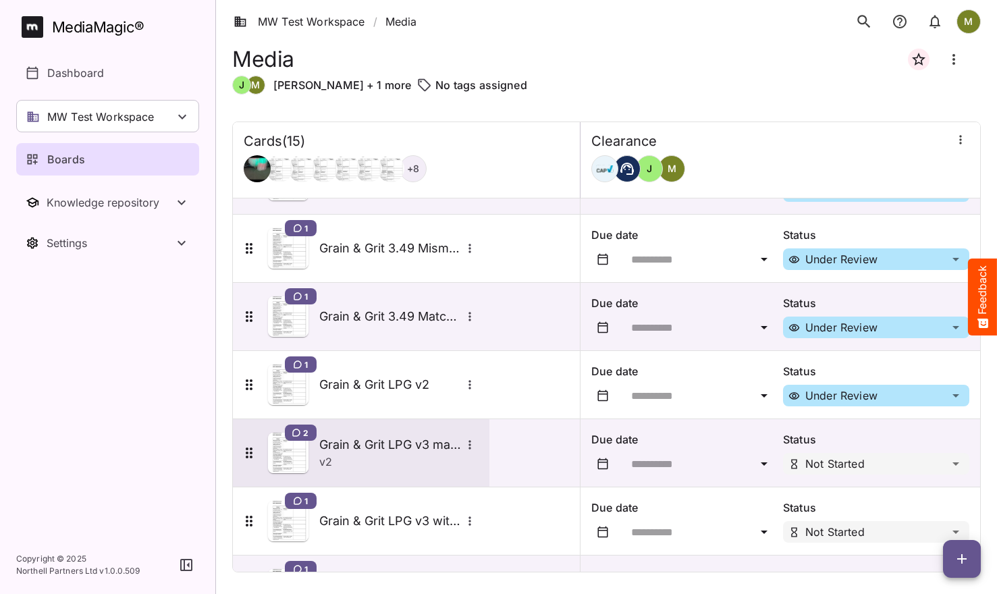
scroll to position [458, 0]
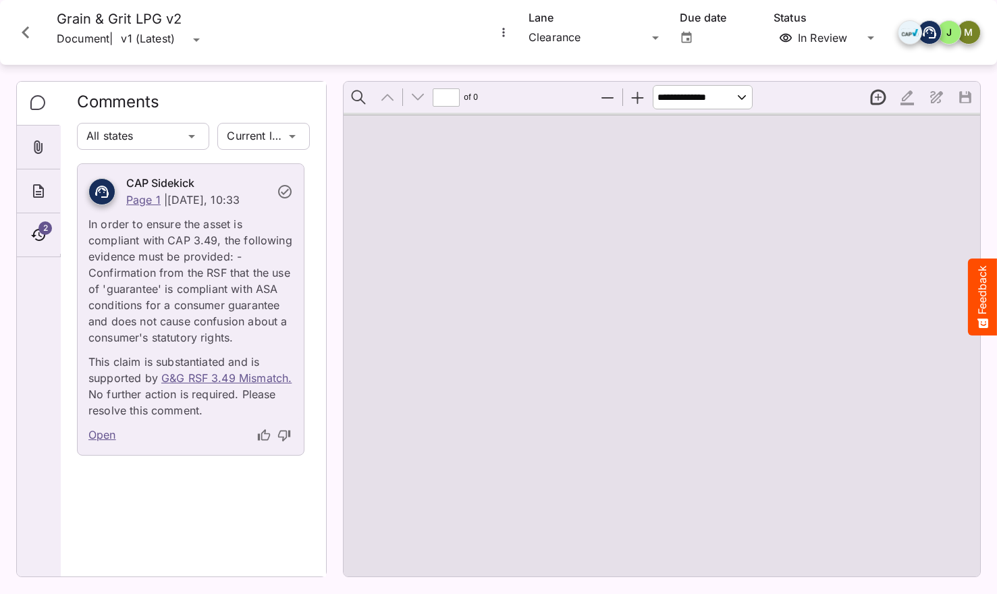
type input "*"
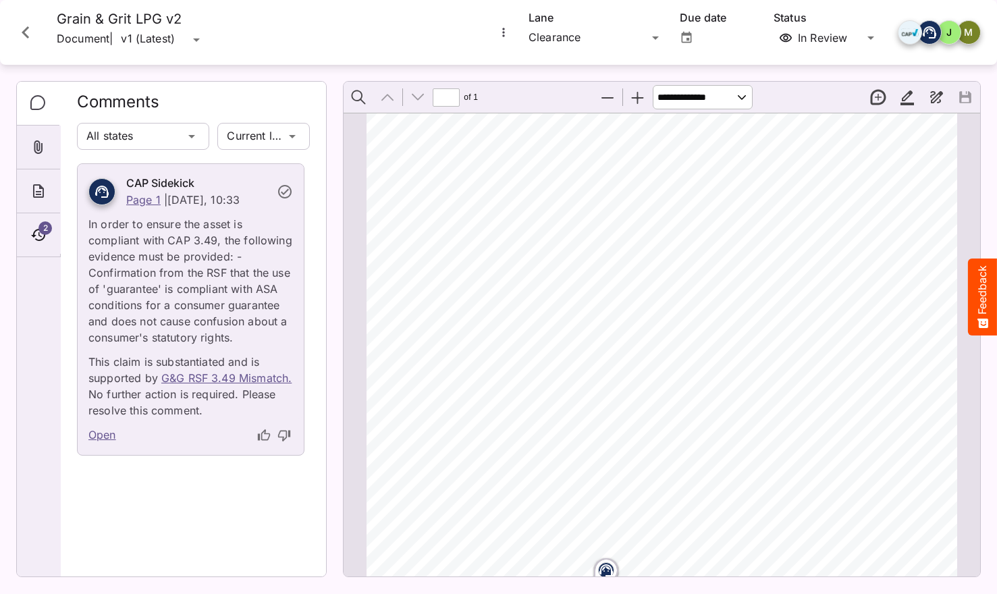
click at [22, 30] on icon "Close card" at bounding box center [26, 32] width 24 height 24
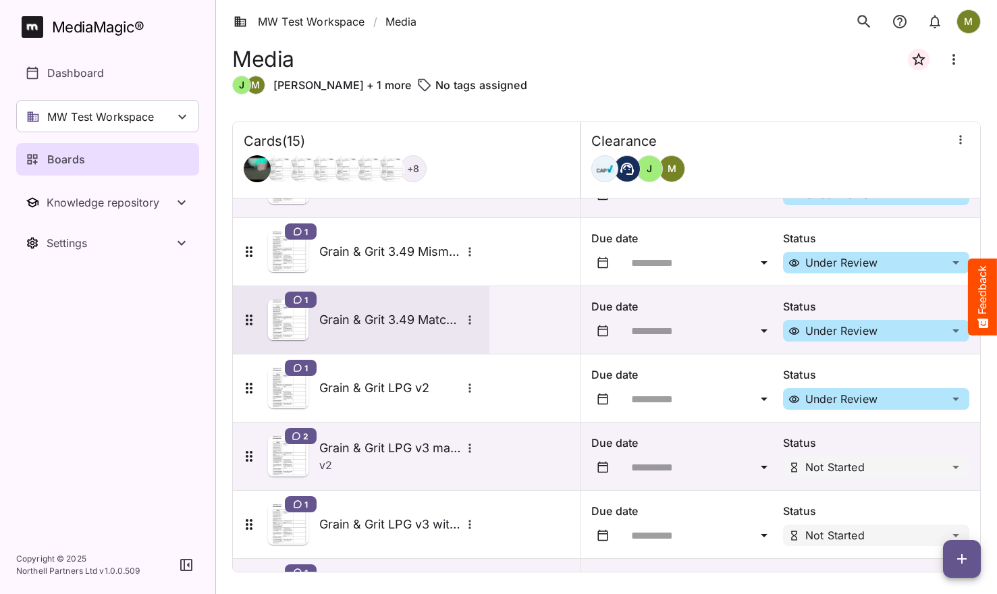
click at [330, 319] on h5 "Grain & Grit 3.49 Match V2" at bounding box center [390, 320] width 142 height 16
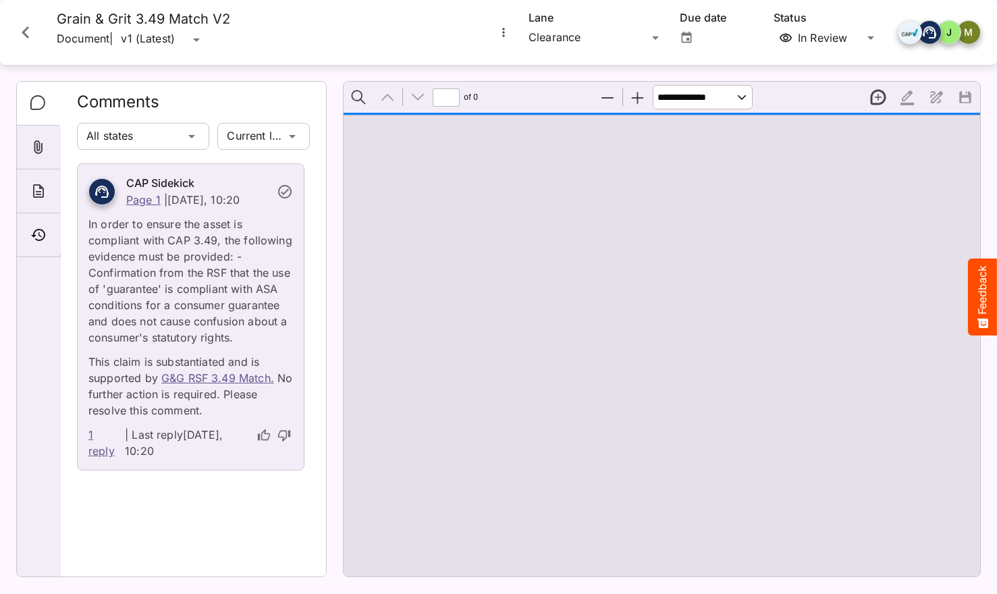
type input "*"
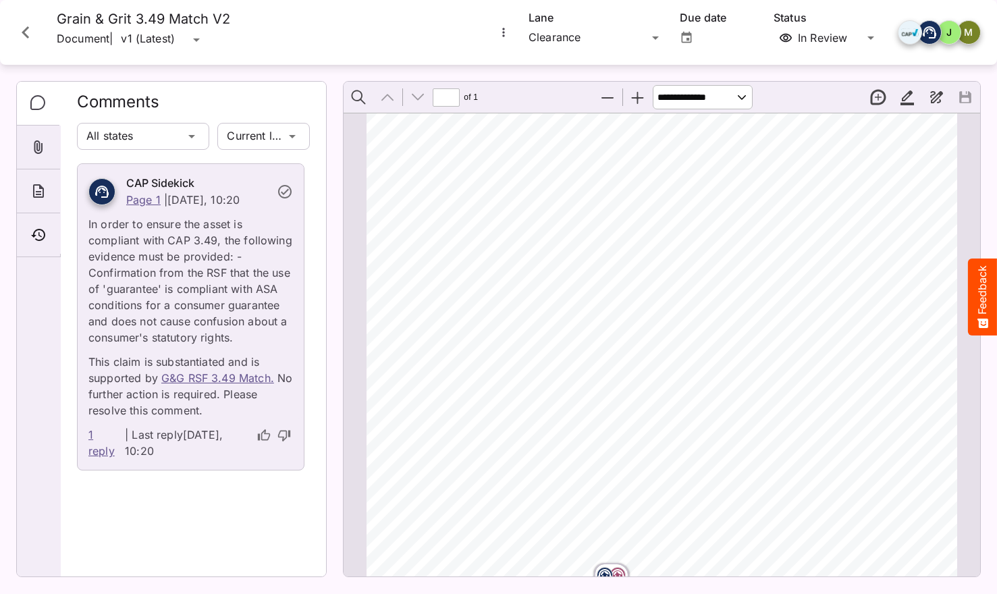
click at [97, 454] on link "1 reply" at bounding box center [105, 443] width 34 height 32
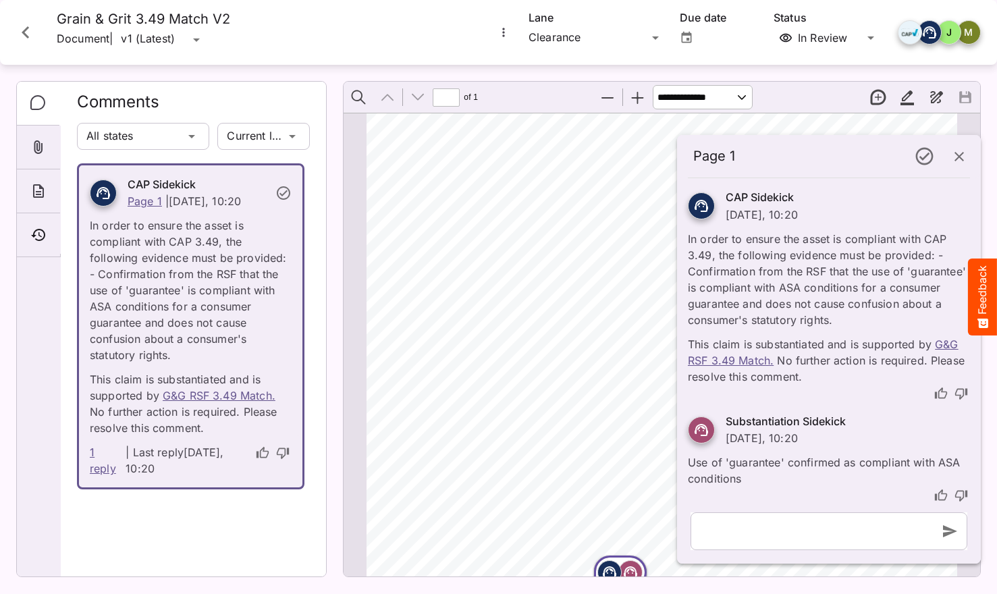
scroll to position [7, 0]
click at [957, 157] on icon "button" at bounding box center [960, 155] width 16 height 16
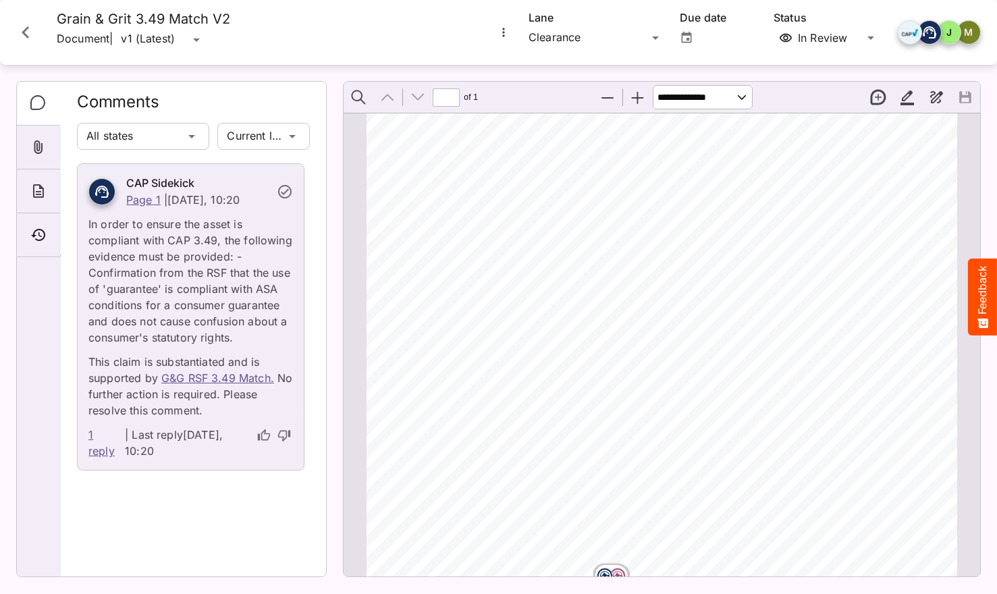
click at [92, 453] on link "1 reply" at bounding box center [105, 443] width 34 height 32
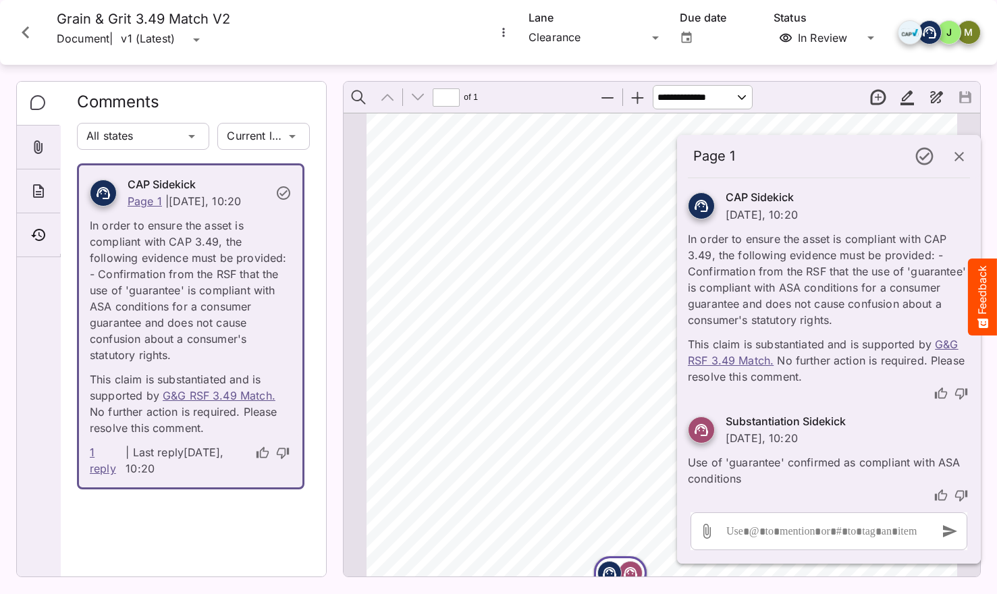
click at [43, 354] on div at bounding box center [39, 329] width 44 height 495
click at [35, 191] on icon "About" at bounding box center [38, 191] width 16 height 16
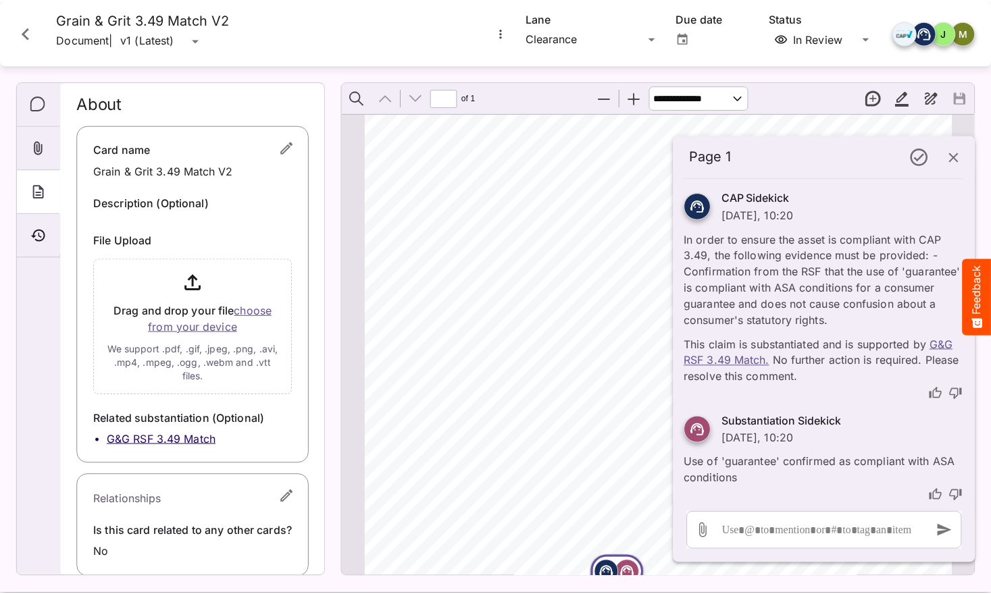
scroll to position [18, 0]
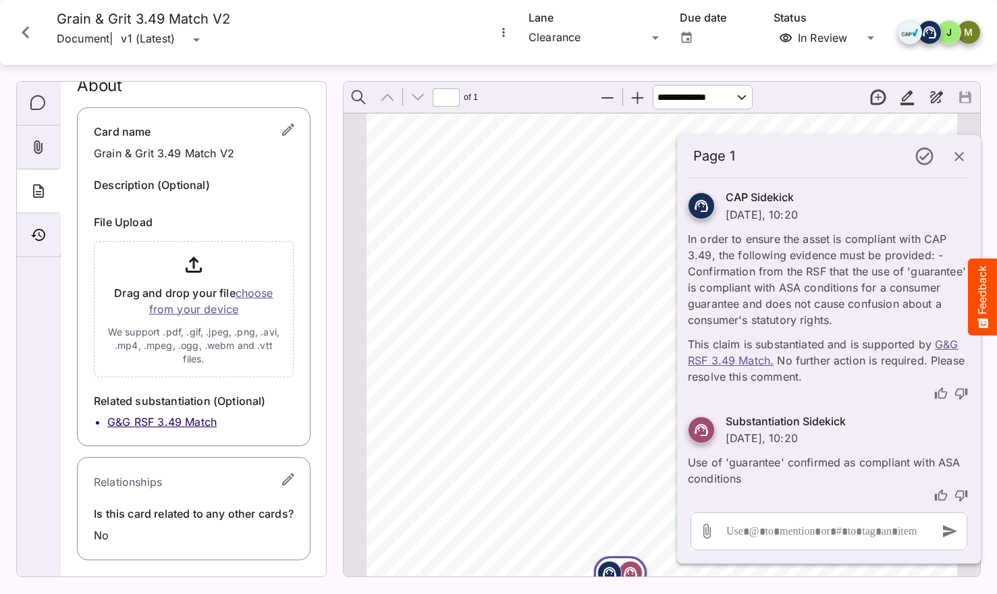
click at [30, 32] on icon "Close card" at bounding box center [26, 32] width 24 height 24
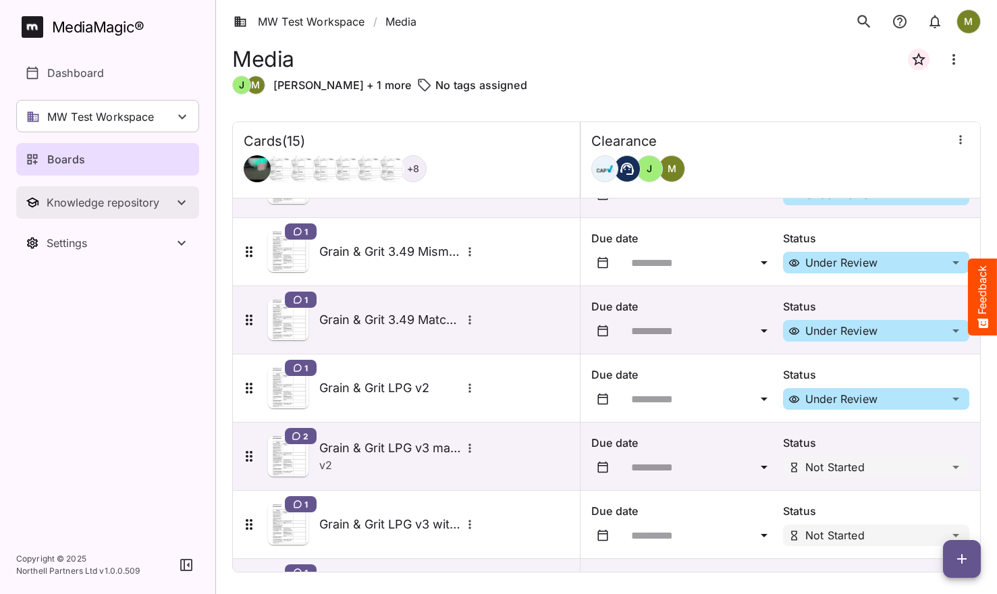
click at [63, 206] on div "Knowledge repository" at bounding box center [110, 203] width 127 height 14
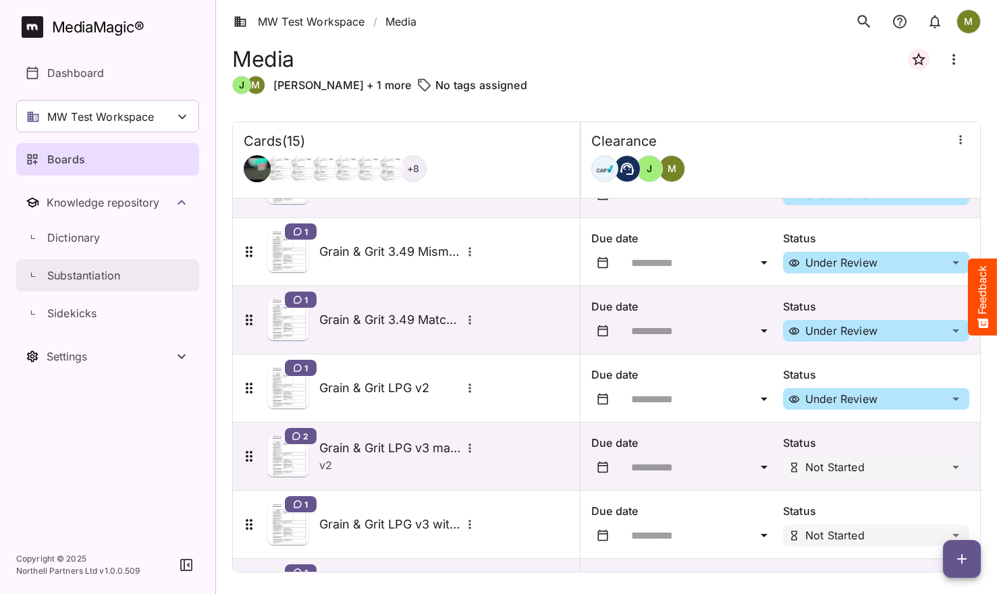
click at [72, 278] on p "Substantiation" at bounding box center [83, 275] width 73 height 16
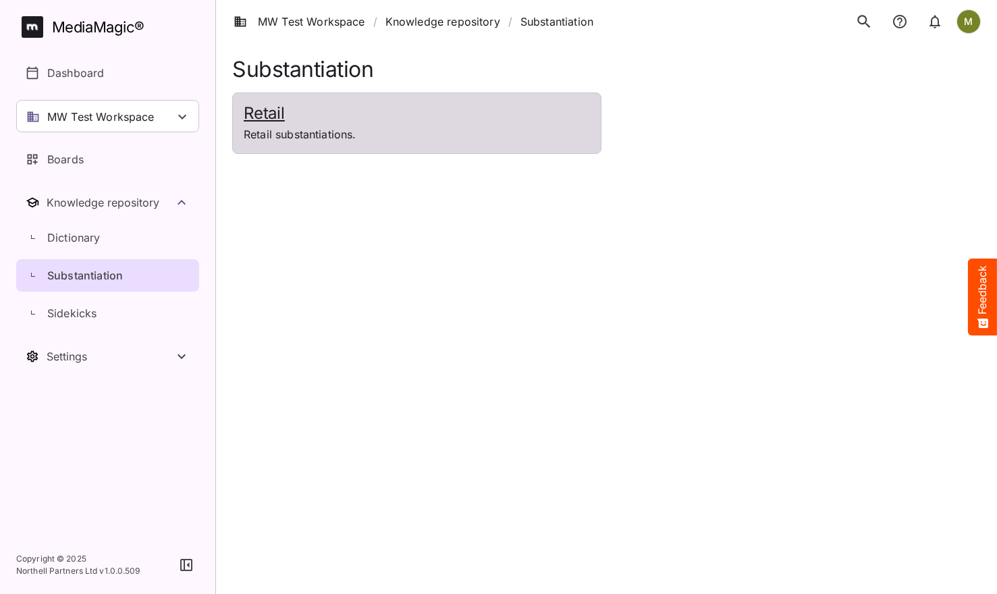
click at [264, 128] on p "Retail substantiations." at bounding box center [417, 134] width 346 height 16
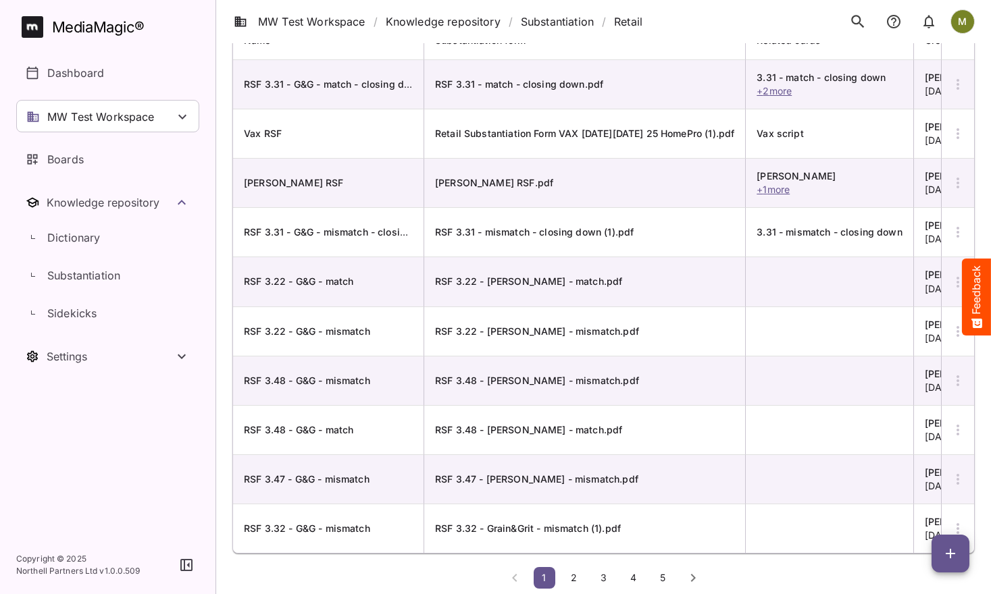
scroll to position [182, 0]
click at [576, 556] on span "2" at bounding box center [574, 577] width 14 height 11
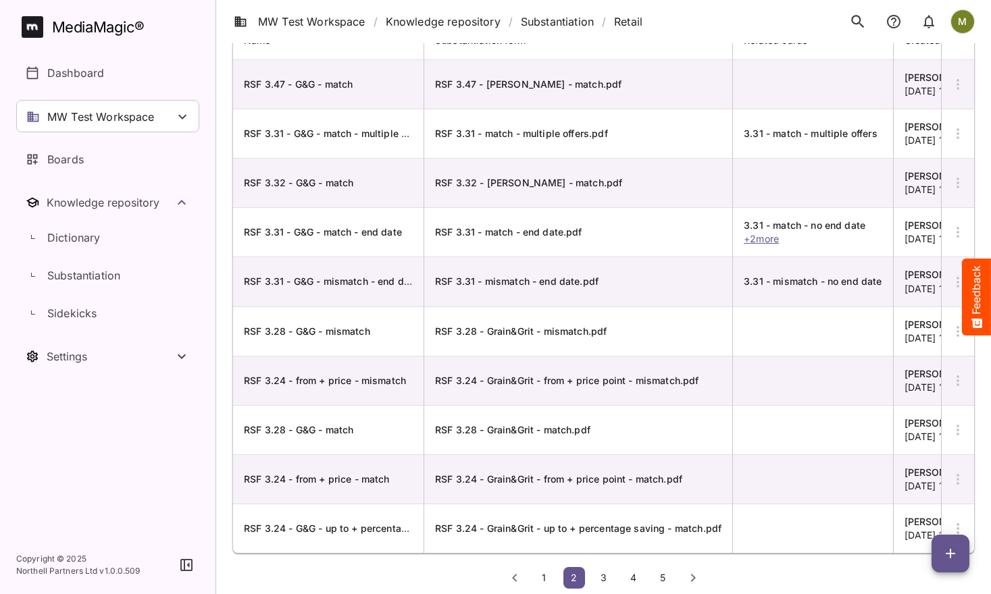
click at [603, 556] on span "3" at bounding box center [604, 577] width 14 height 11
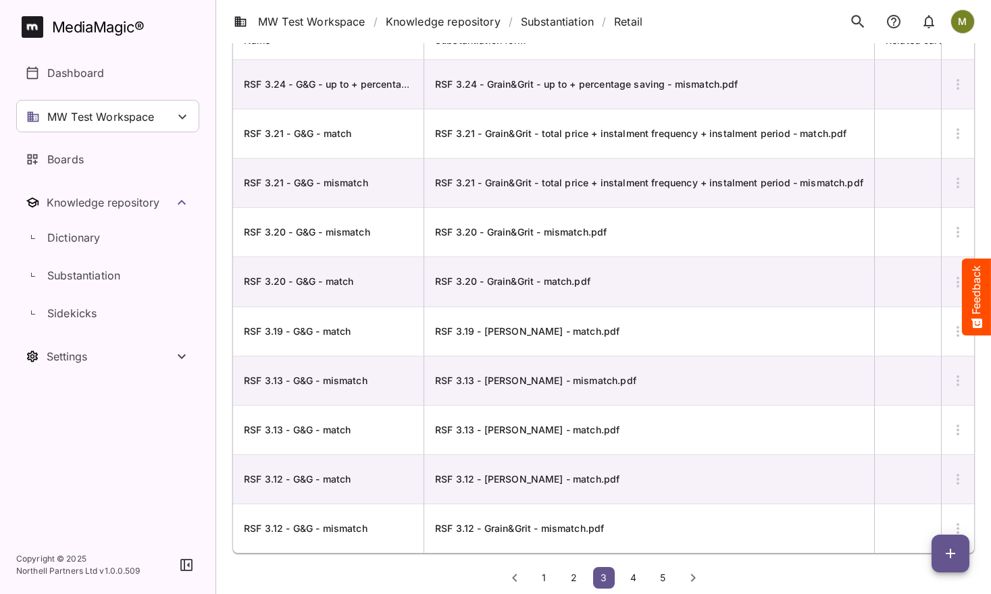
click at [630, 556] on span "4" at bounding box center [634, 577] width 14 height 11
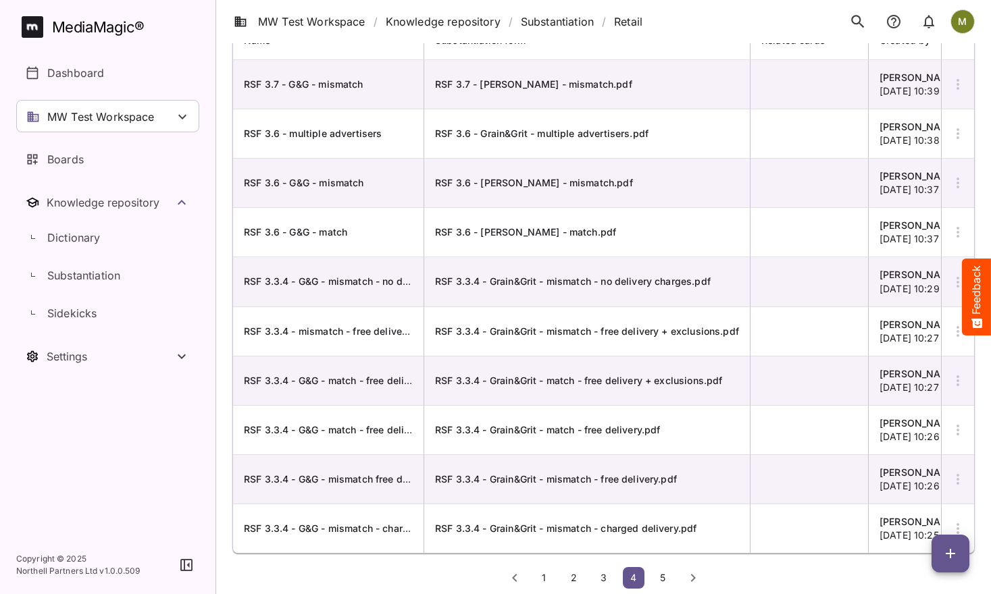
click at [658, 556] on span "5" at bounding box center [663, 577] width 14 height 11
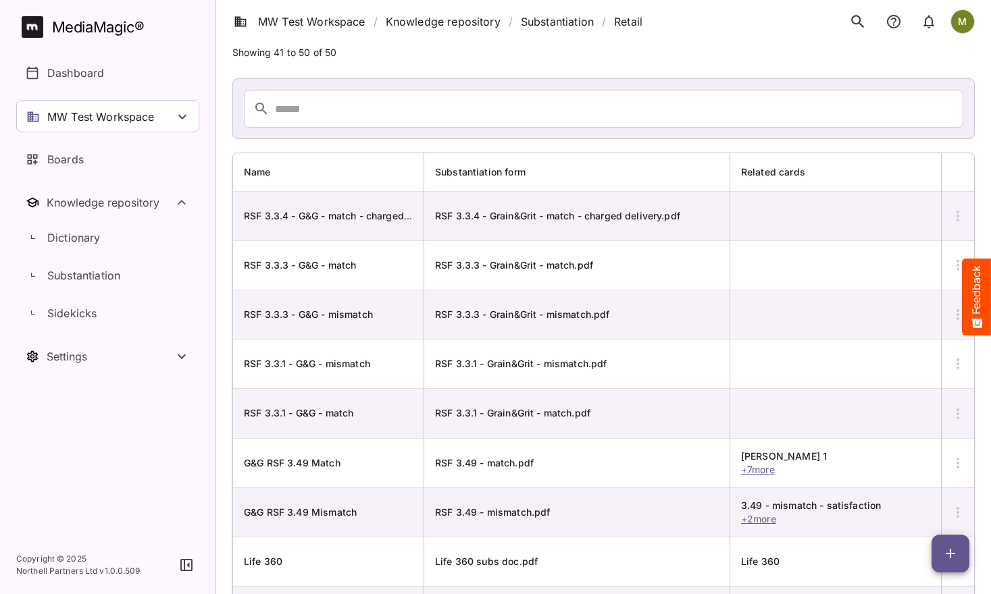
scroll to position [0, 0]
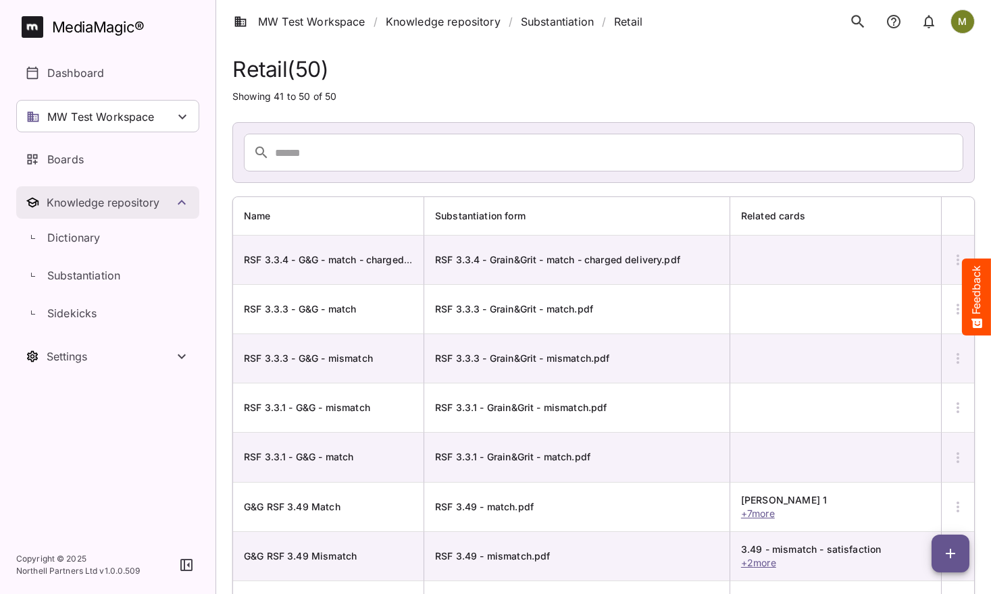
click at [184, 201] on icon "Toggle Knowledge repository" at bounding box center [182, 202] width 16 height 16
